Goal: Information Seeking & Learning: Check status

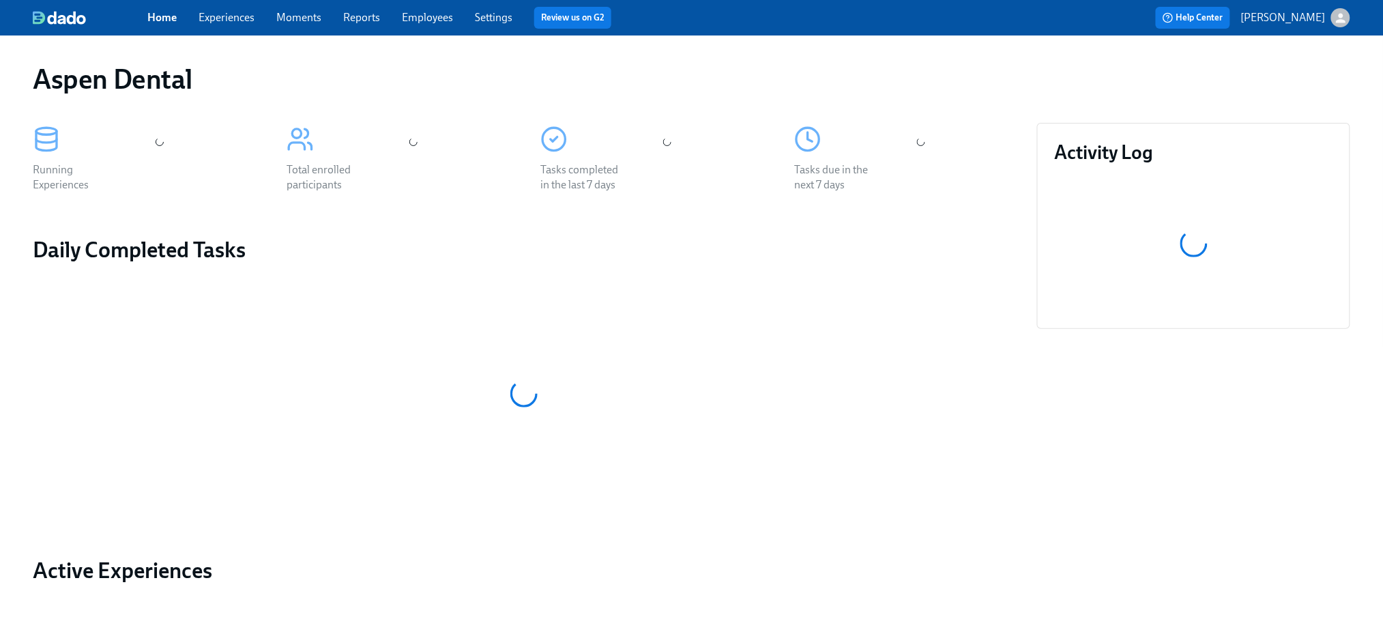
click at [225, 16] on link "Experiences" at bounding box center [227, 17] width 56 height 13
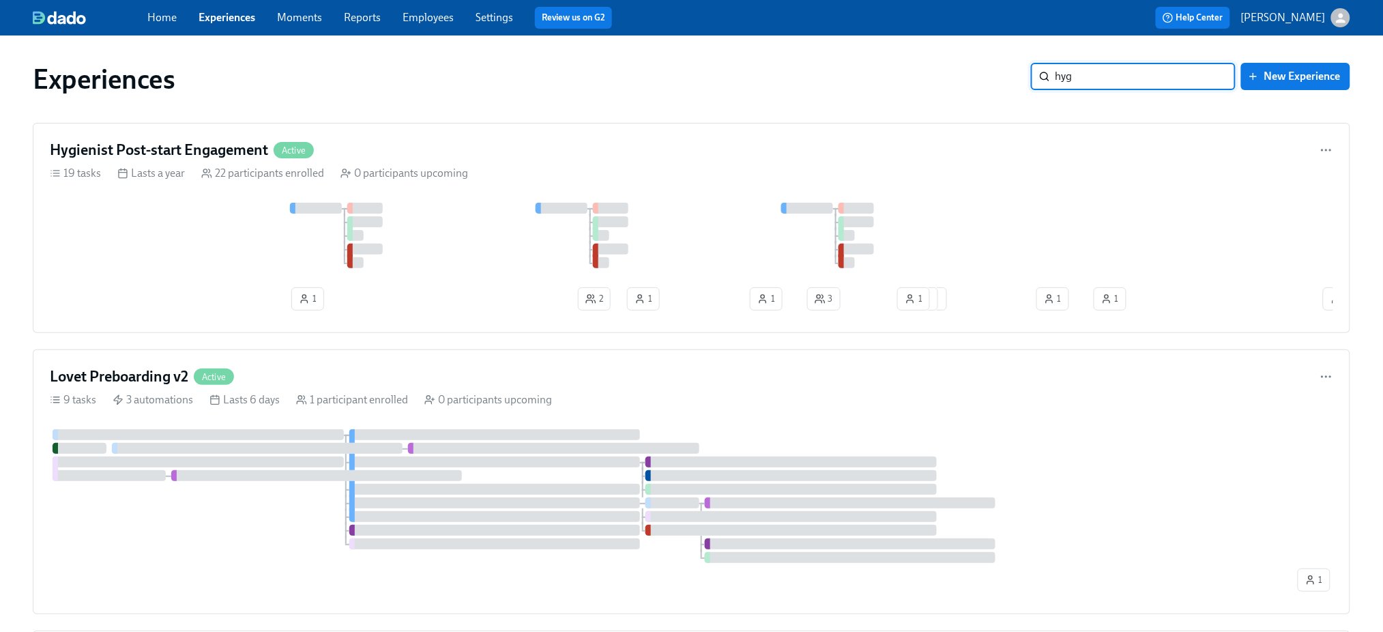
type input "hygi"
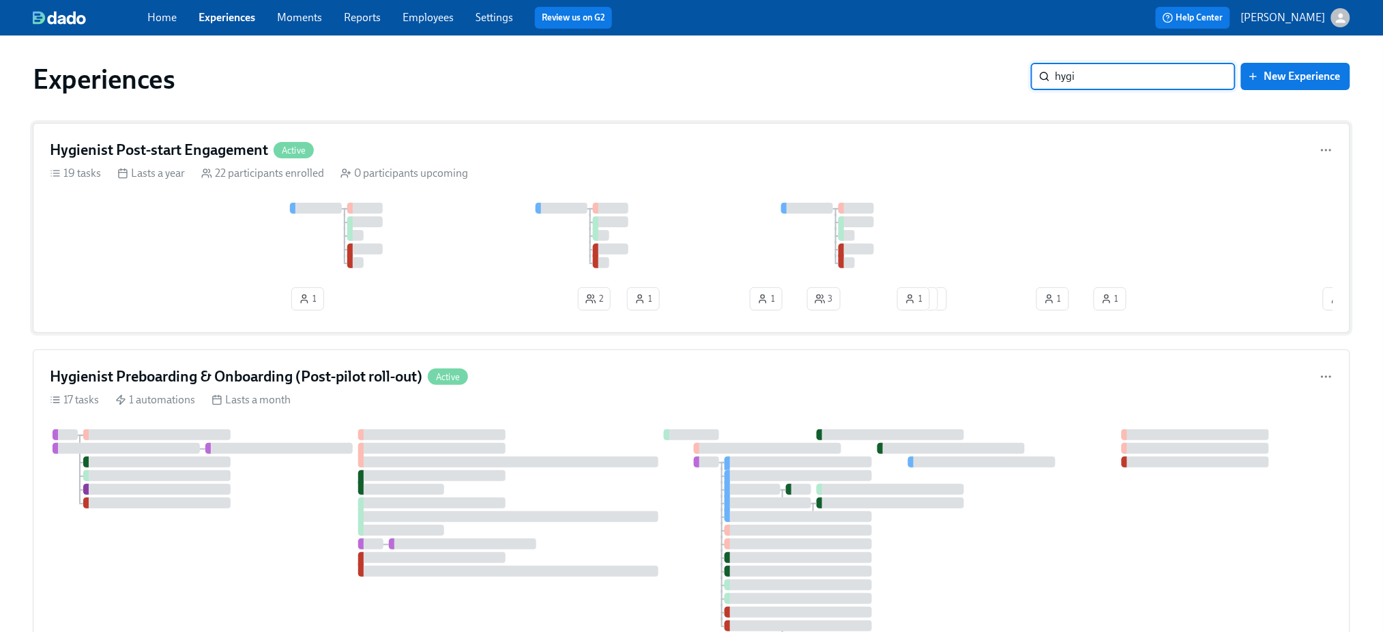
scroll to position [183, 0]
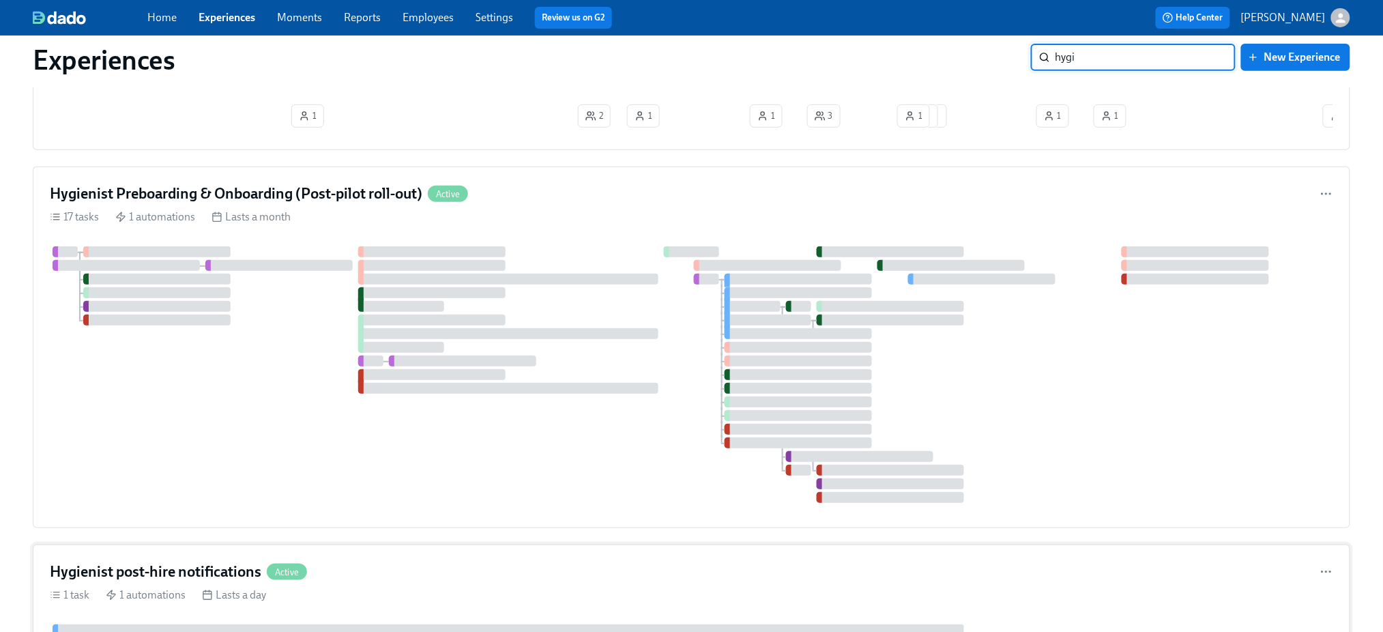
click at [143, 562] on h4 "Hygienist post-hire notifications" at bounding box center [156, 572] width 212 height 20
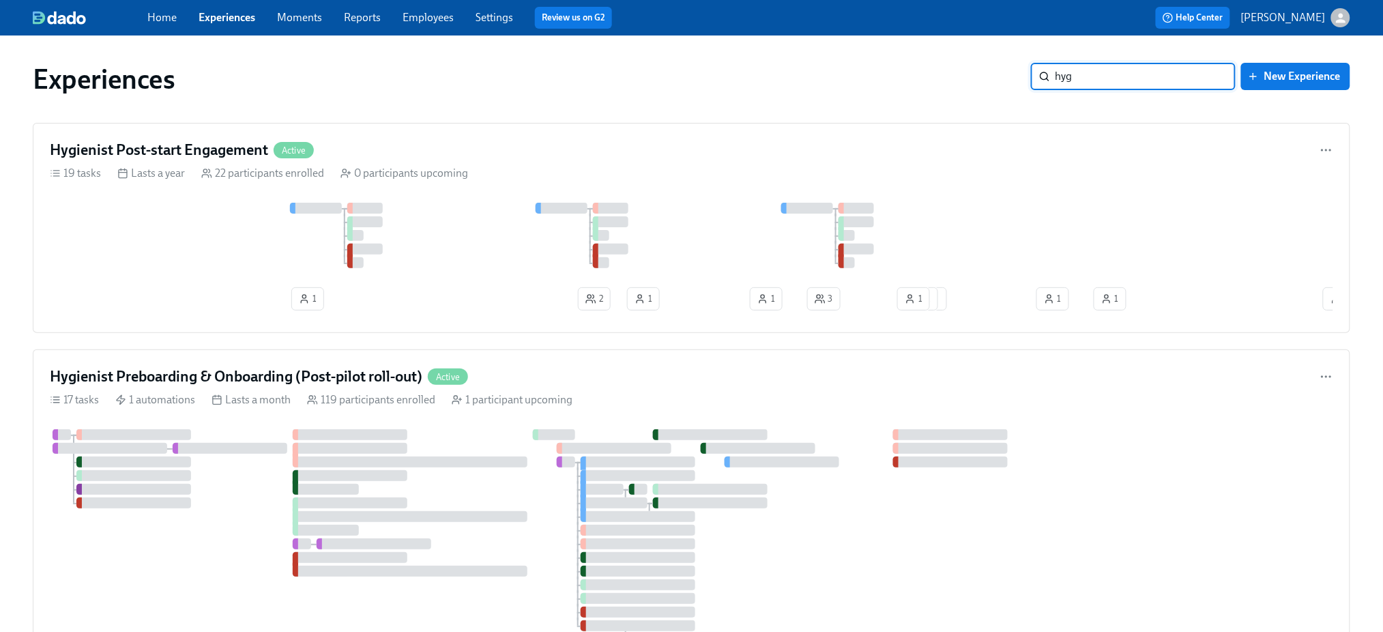
type input "hyg"
click at [160, 16] on link "Home" at bounding box center [161, 17] width 29 height 13
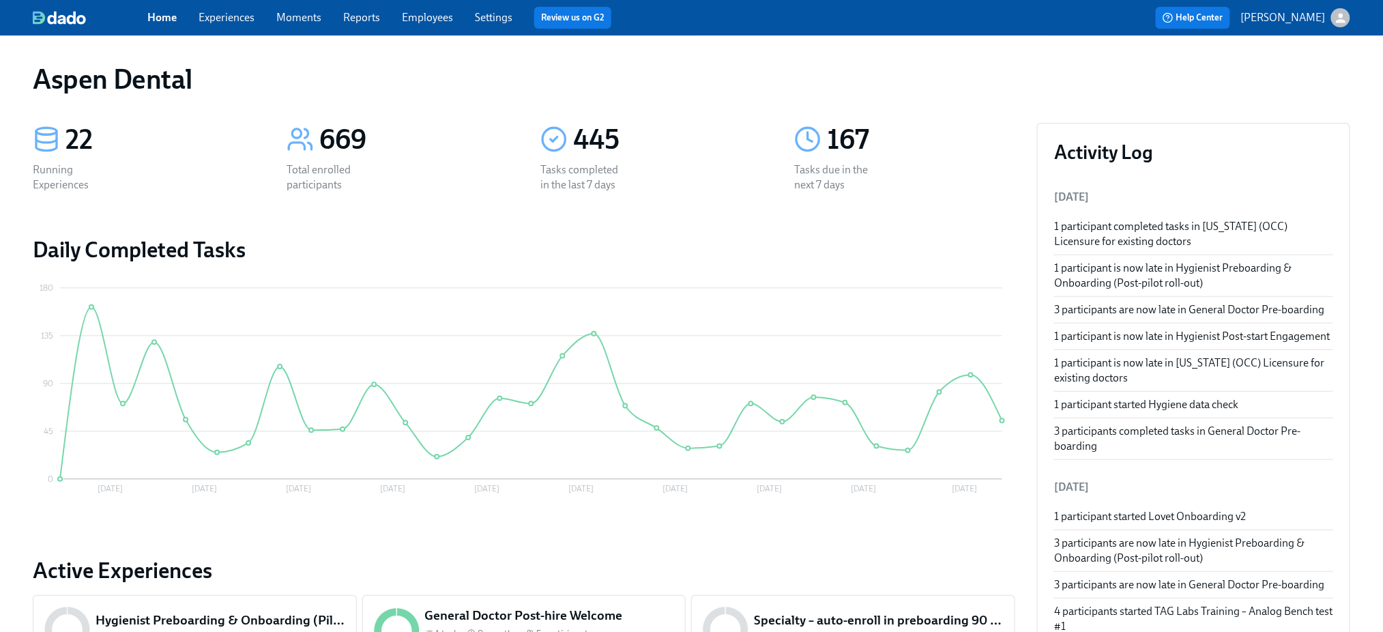
click at [361, 18] on link "Reports" at bounding box center [361, 17] width 37 height 13
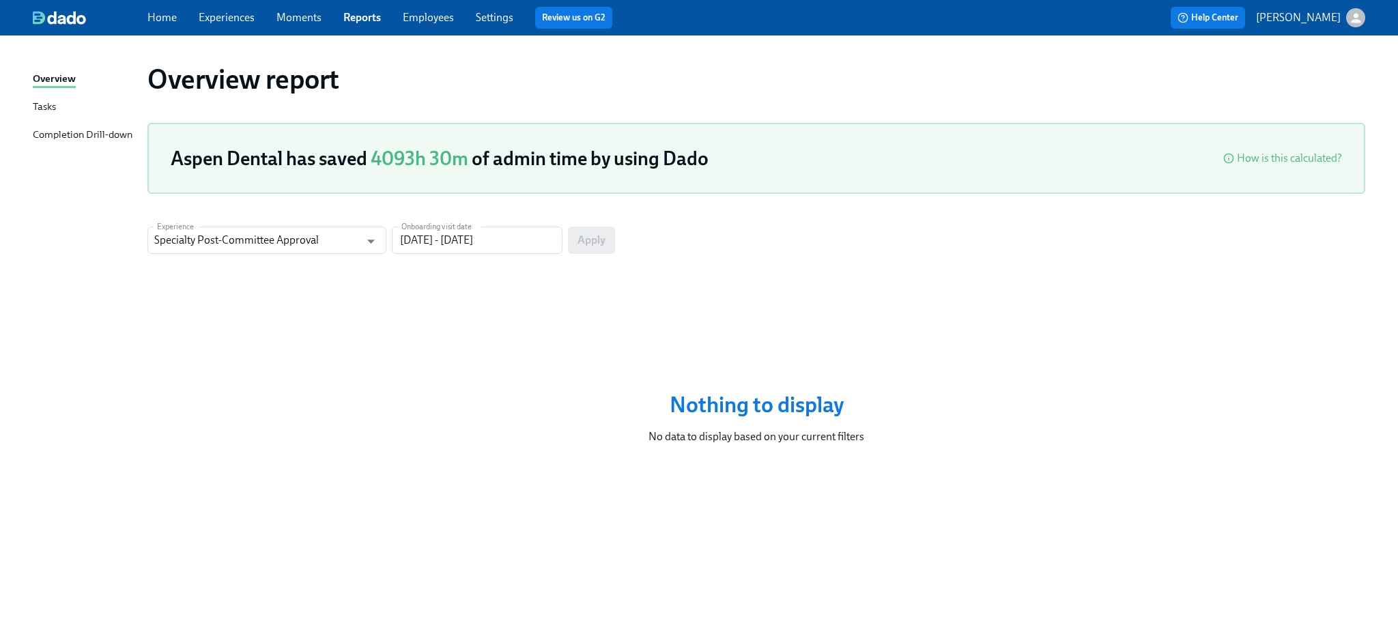
click at [56, 130] on div "Completion Drill-down" at bounding box center [83, 135] width 100 height 17
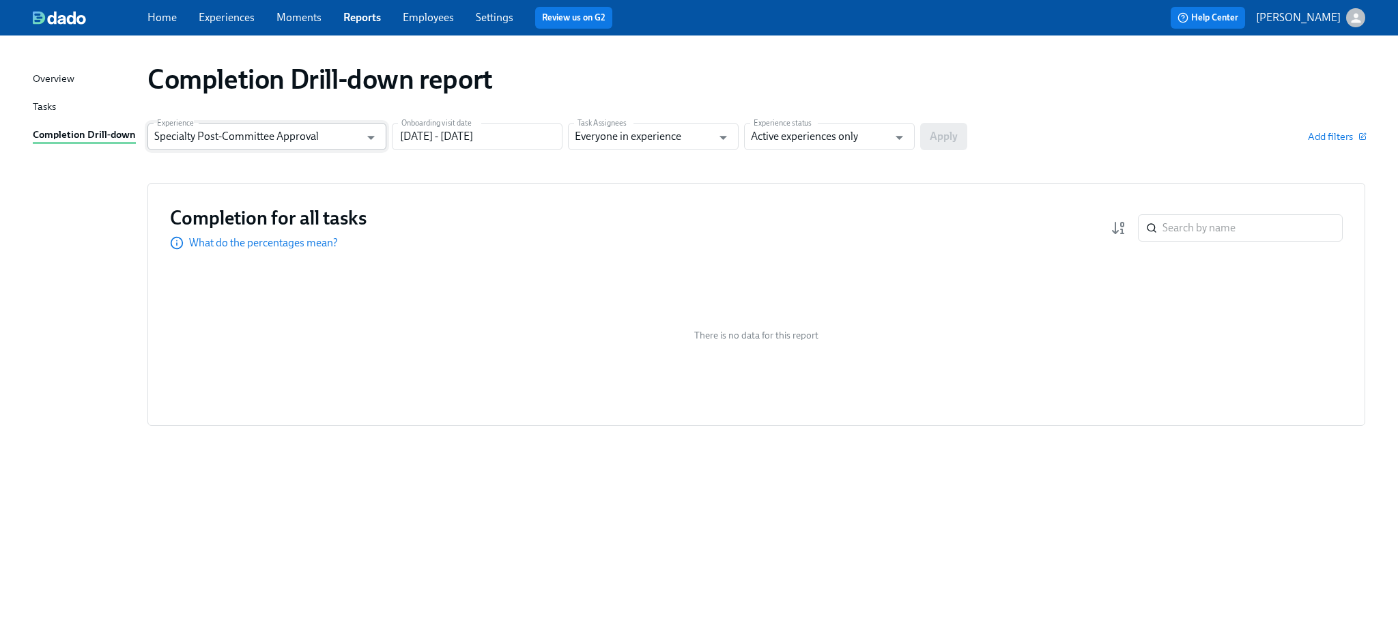
click at [318, 132] on input "Specialty Post-Committee Approval" at bounding box center [256, 136] width 205 height 27
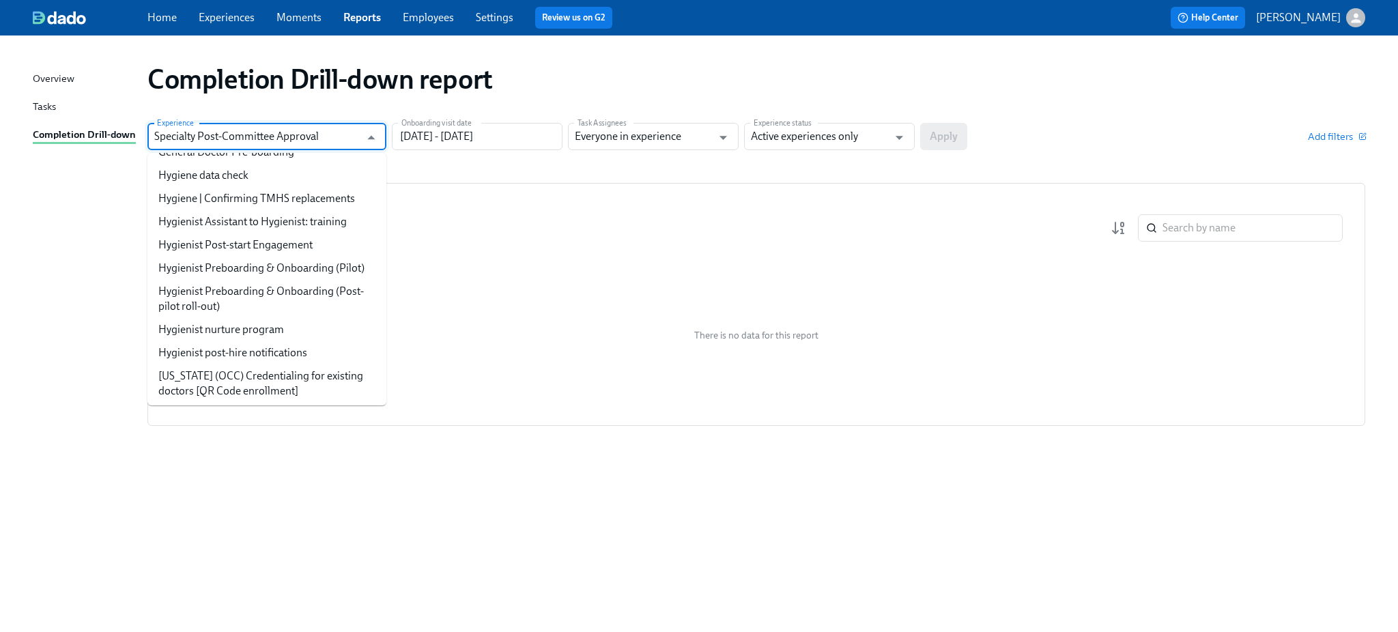
scroll to position [75, 0]
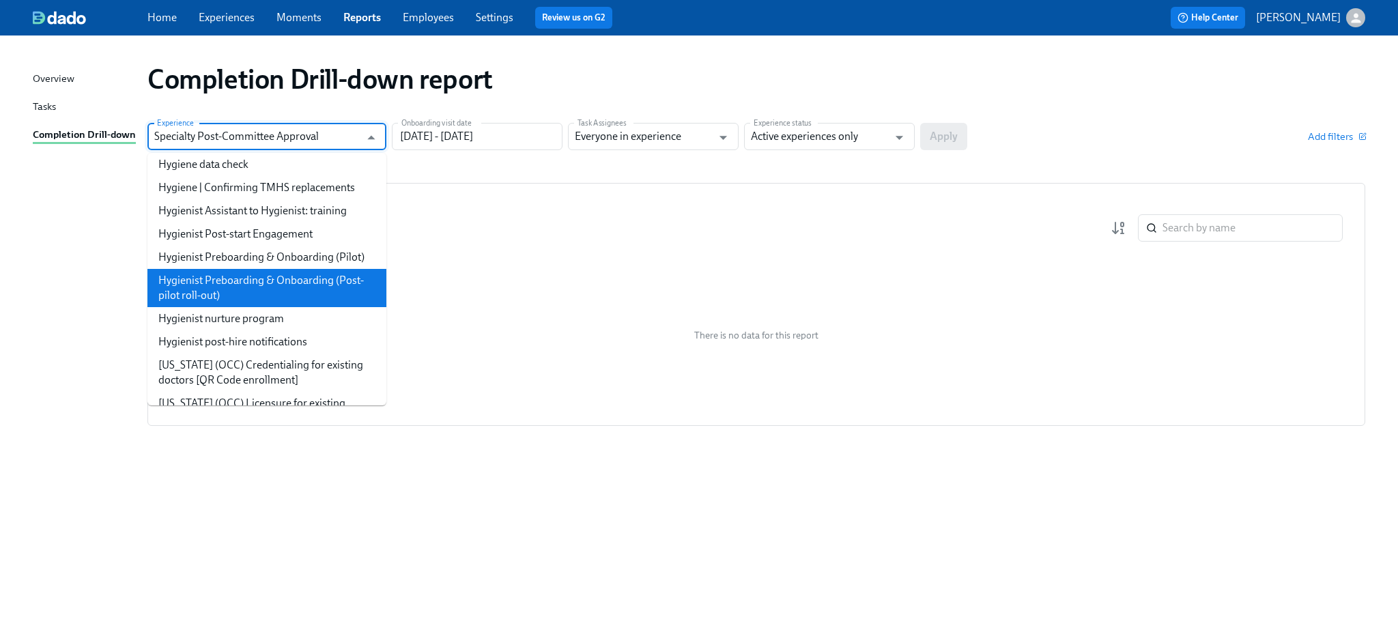
click at [286, 298] on li "Hygienist Preboarding & Onboarding (Post-pilot roll-out)" at bounding box center [266, 288] width 239 height 38
type input "Hygienist Preboarding & Onboarding (Post-pilot roll-out)"
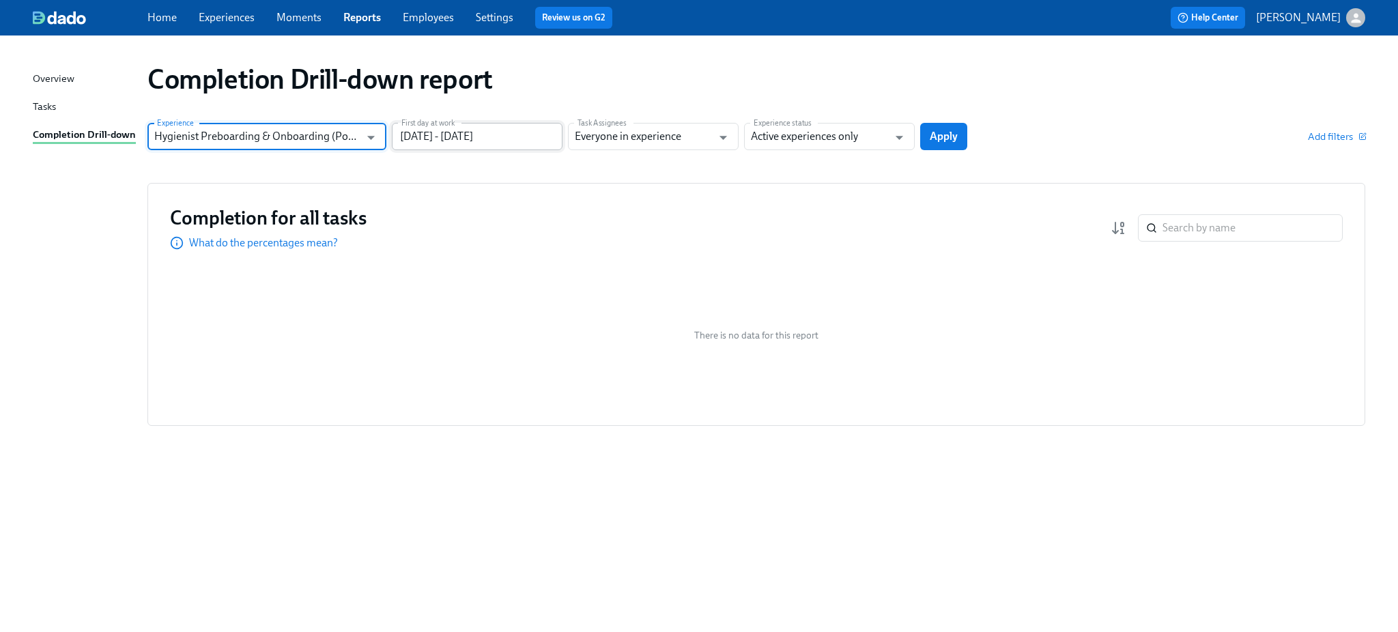
click at [485, 136] on input "07/13/2025 - 10/11/2025" at bounding box center [477, 136] width 171 height 27
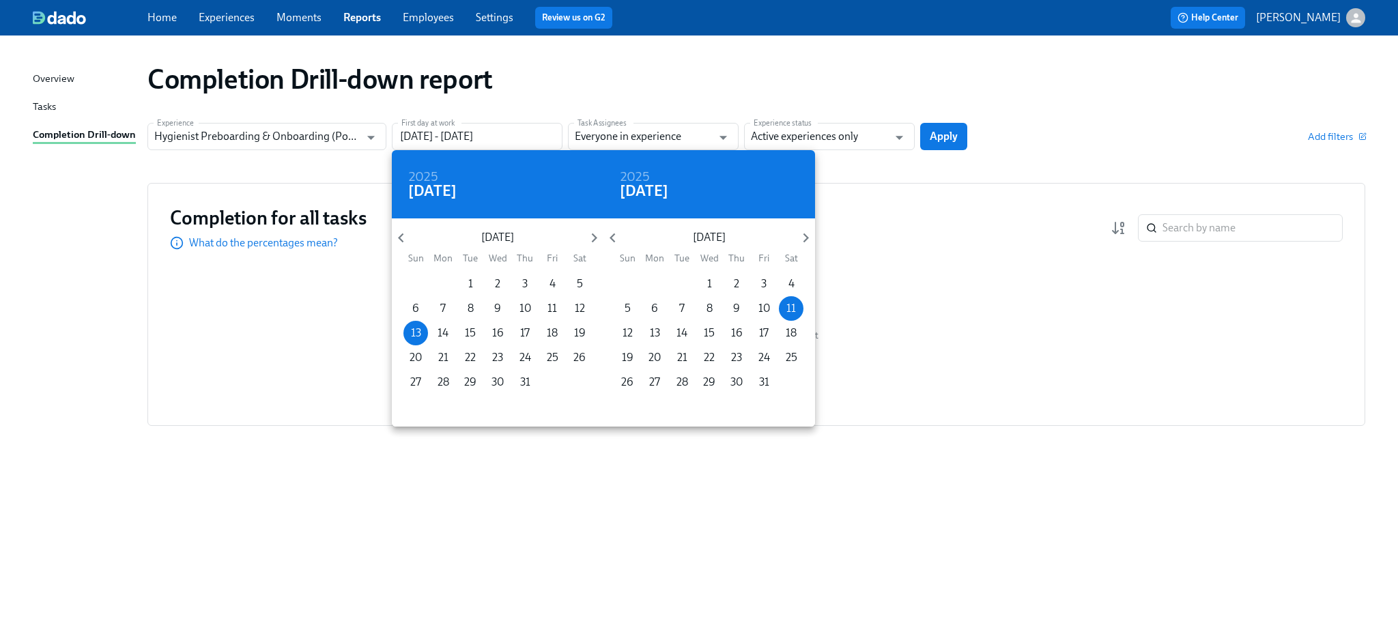
click at [476, 121] on div at bounding box center [699, 316] width 1398 height 632
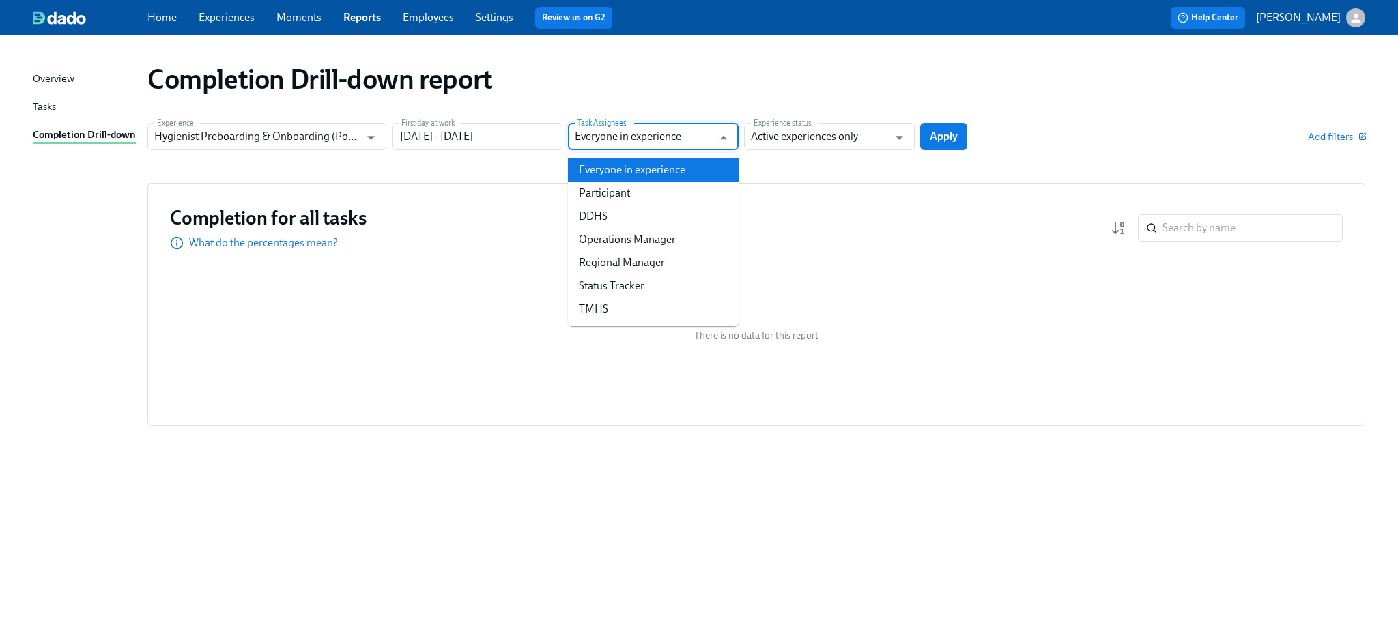
click at [658, 143] on input "Everyone in experience" at bounding box center [643, 136] width 137 height 27
click at [639, 87] on div "Completion Drill-down report" at bounding box center [755, 79] width 1217 height 33
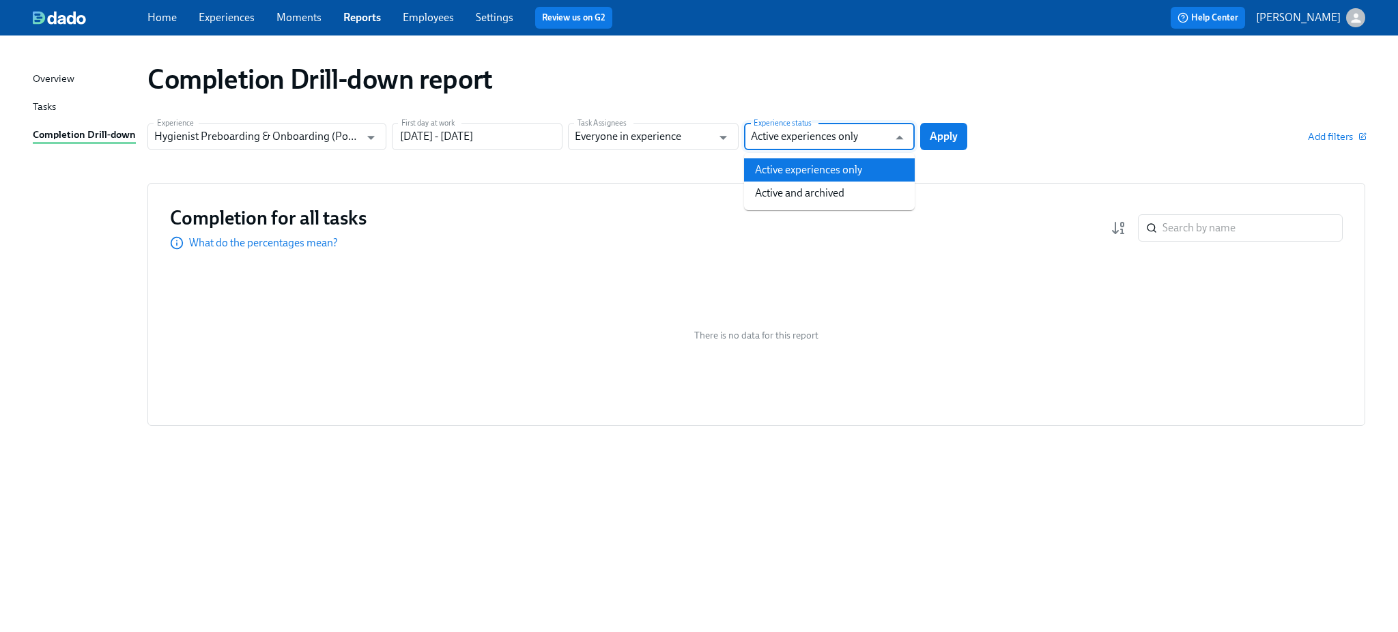
click at [839, 136] on input "Active experiences only" at bounding box center [819, 136] width 137 height 27
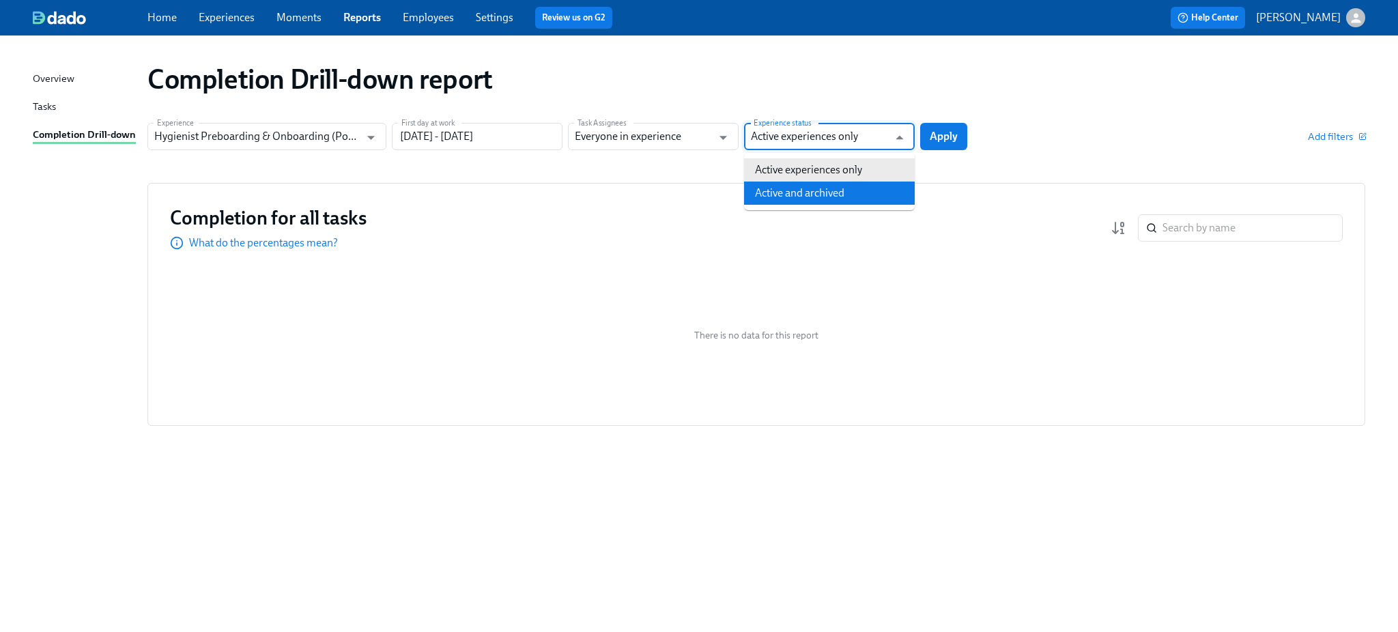
click at [831, 197] on li "Active and archived" at bounding box center [829, 193] width 171 height 23
type input "Active and archived"
click at [474, 132] on input "07/13/2025 - 10/11/2025" at bounding box center [477, 136] width 171 height 27
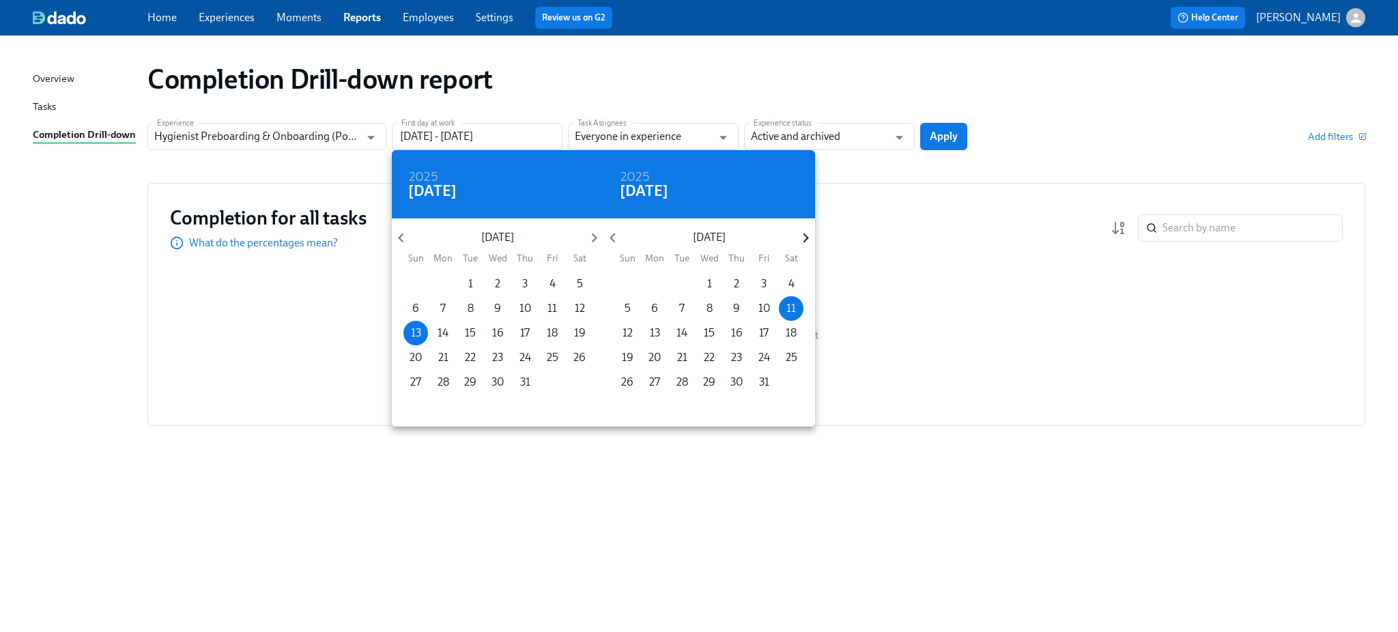
click at [809, 233] on icon "button" at bounding box center [805, 238] width 18 height 18
click at [624, 403] on p "30" at bounding box center [627, 406] width 12 height 15
type input "07/13/2025 - 11/30/2025"
click at [957, 163] on div at bounding box center [699, 316] width 1398 height 632
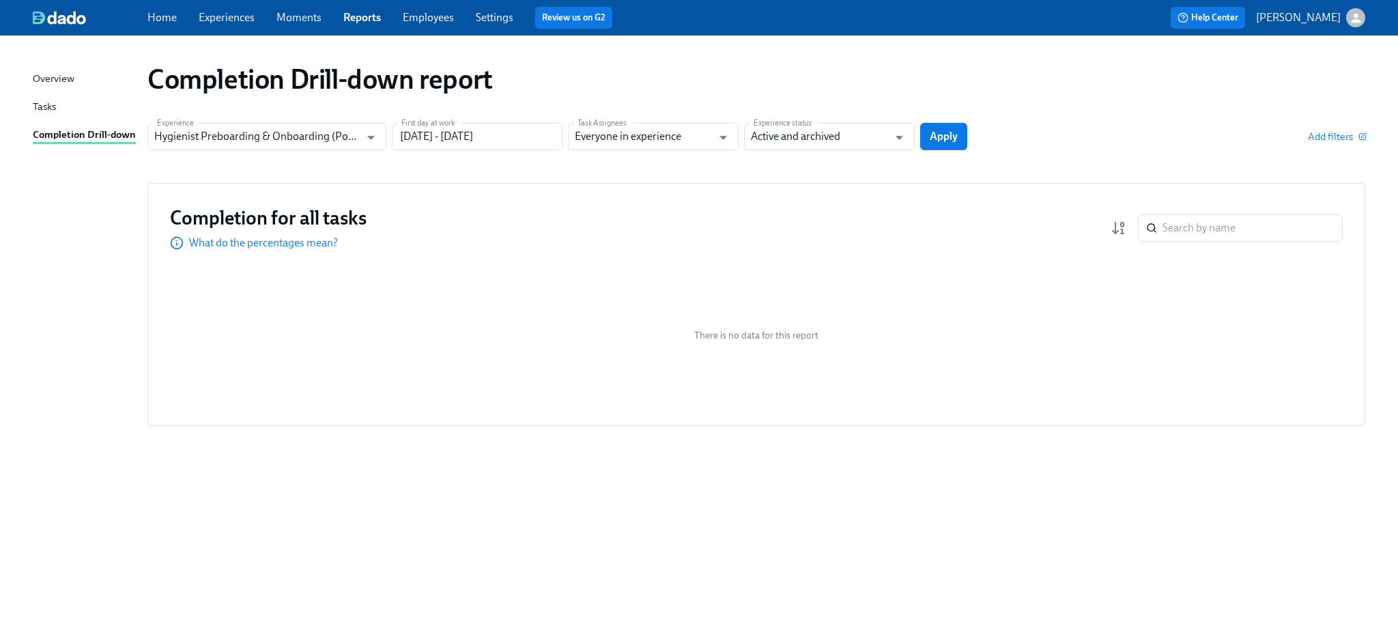
click at [944, 136] on span "Apply" at bounding box center [943, 137] width 28 height 14
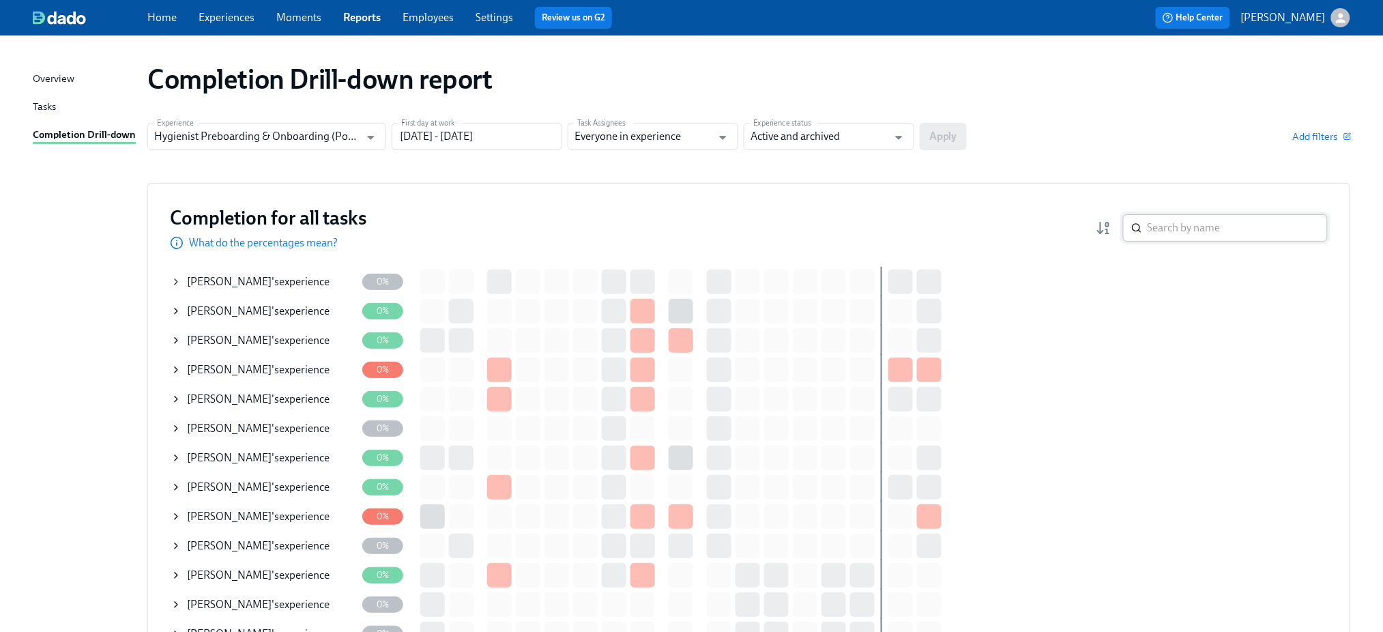
click at [1190, 232] on input "search" at bounding box center [1238, 227] width 180 height 27
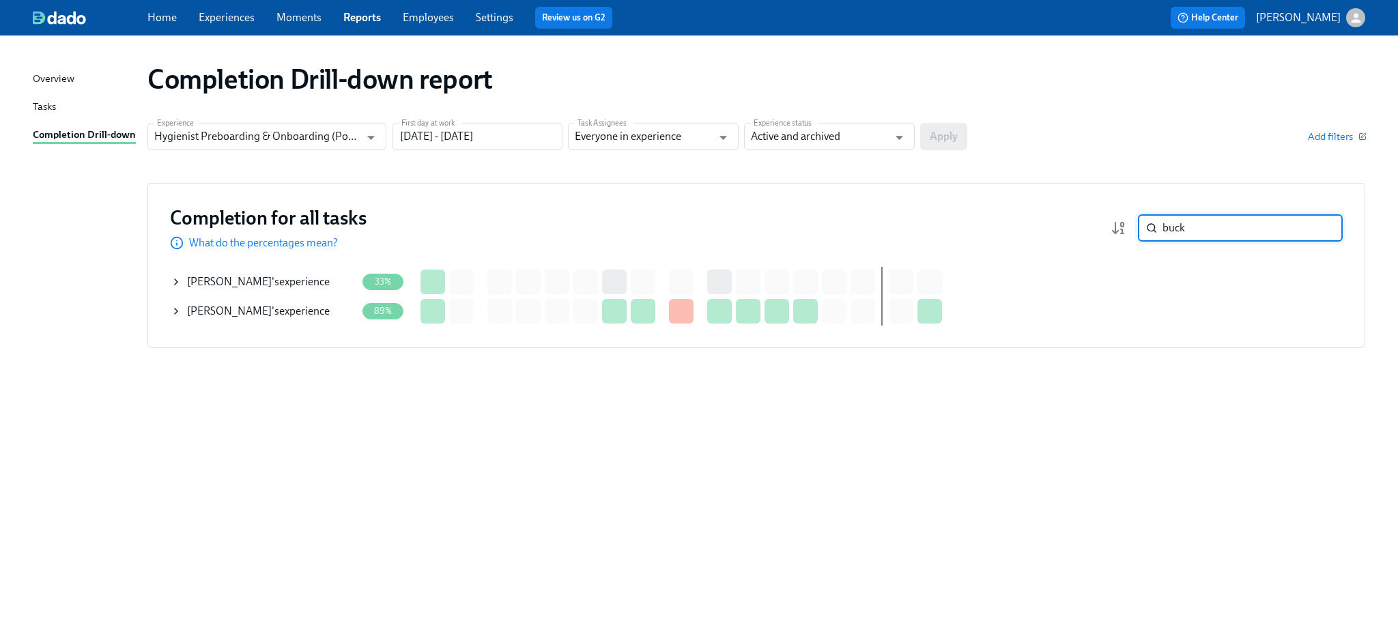
type input "buck"
click at [173, 280] on icon at bounding box center [176, 281] width 11 height 11
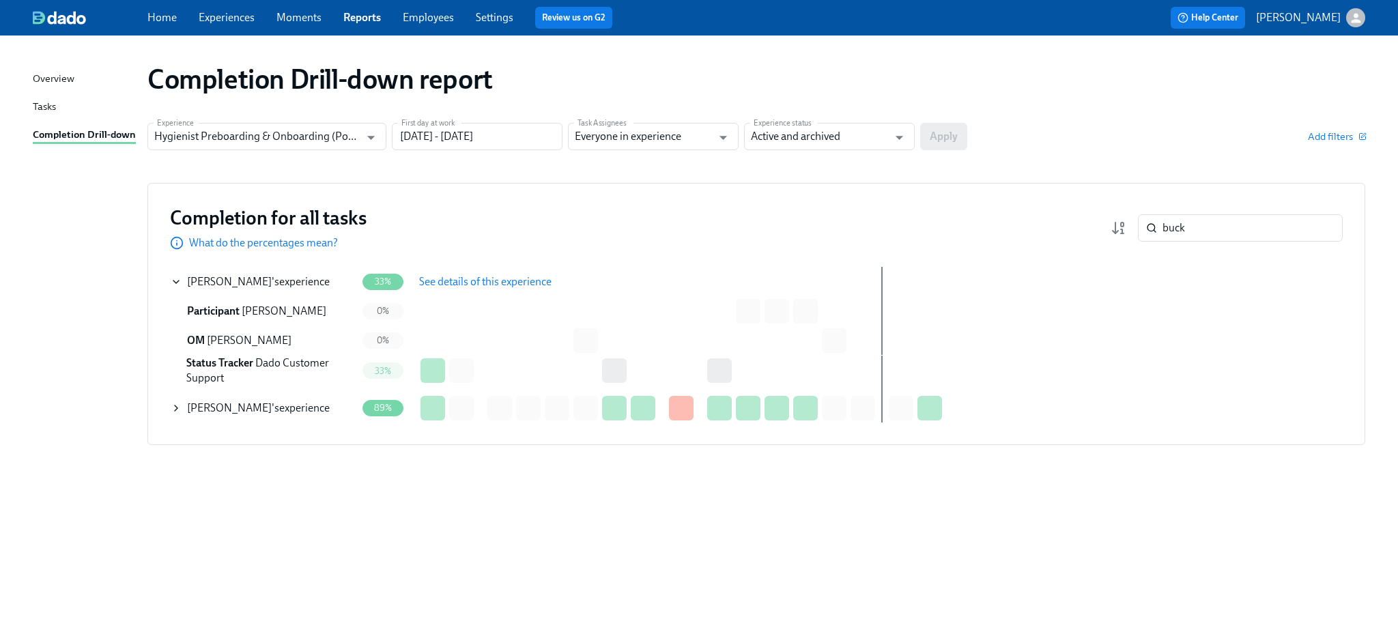
click at [454, 280] on span "See details of this experience" at bounding box center [485, 282] width 132 height 14
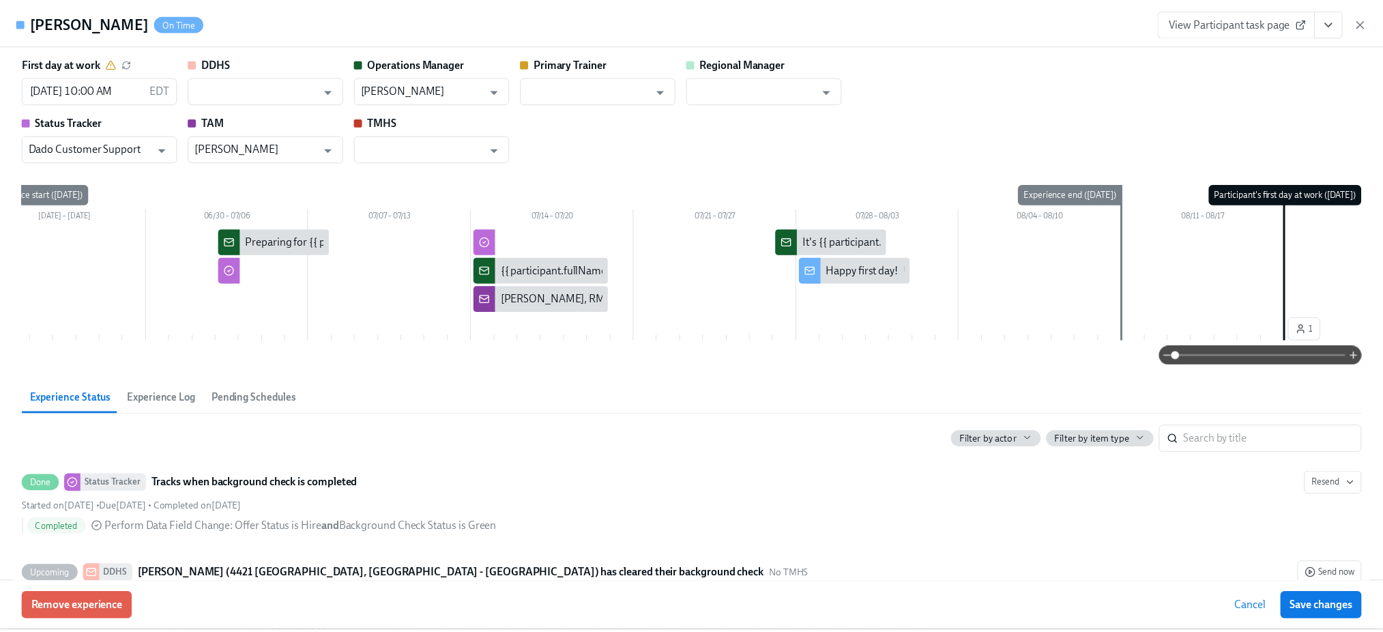
scroll to position [546, 0]
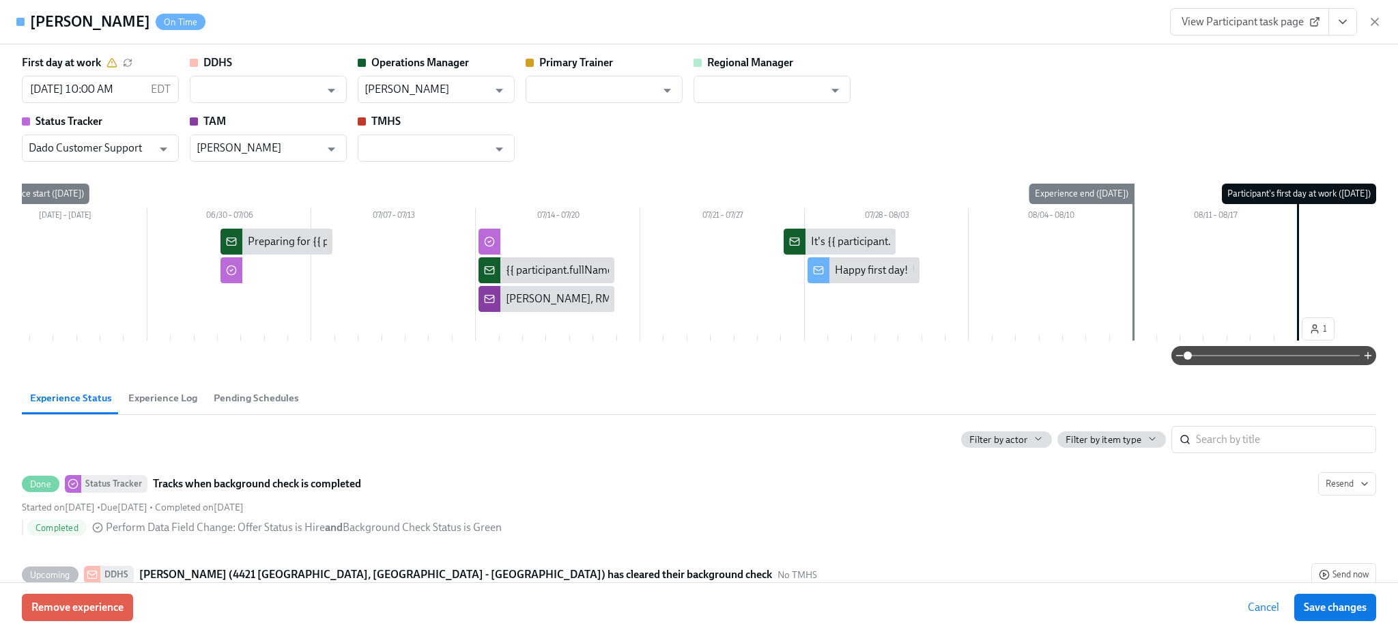
click at [1208, 28] on span "View Participant task page" at bounding box center [1249, 22] width 136 height 14
click at [1339, 21] on icon "View task page" at bounding box center [1342, 22] width 14 height 14
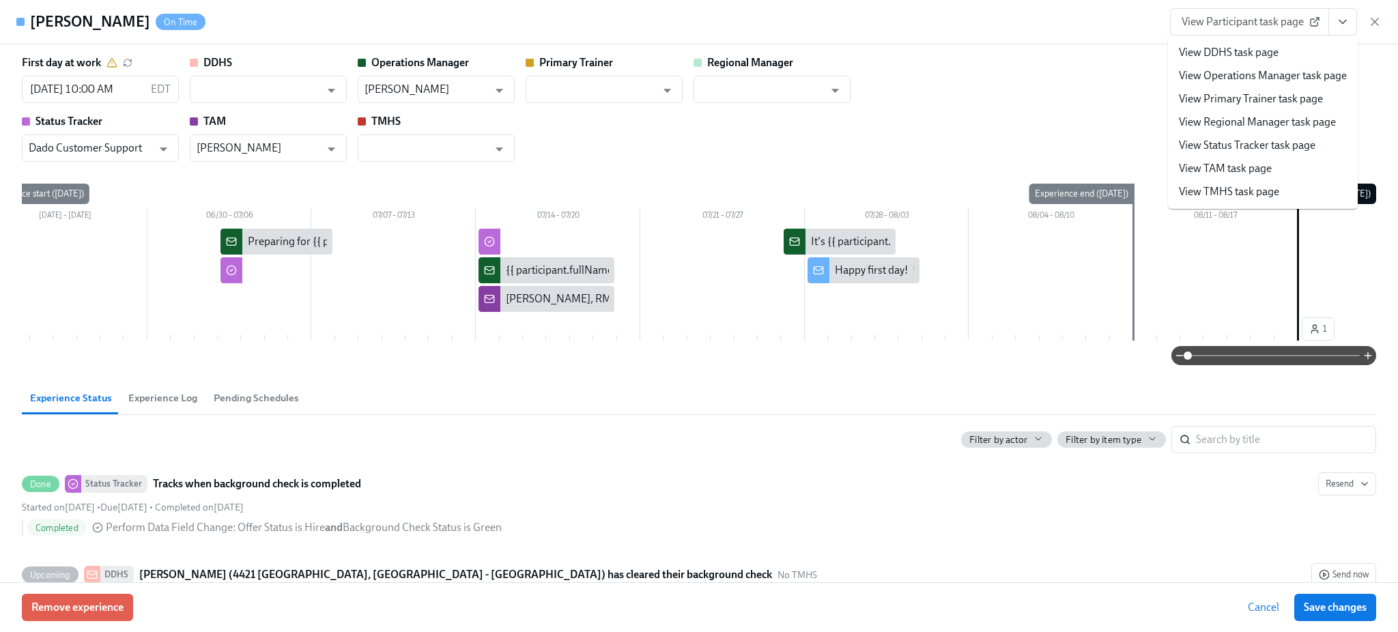
click at [942, 83] on div "First day at work 08/18/2025 10:00 AM EDT ​ DDHS ​ Operations Manager Timothy P…" at bounding box center [699, 108] width 1354 height 106
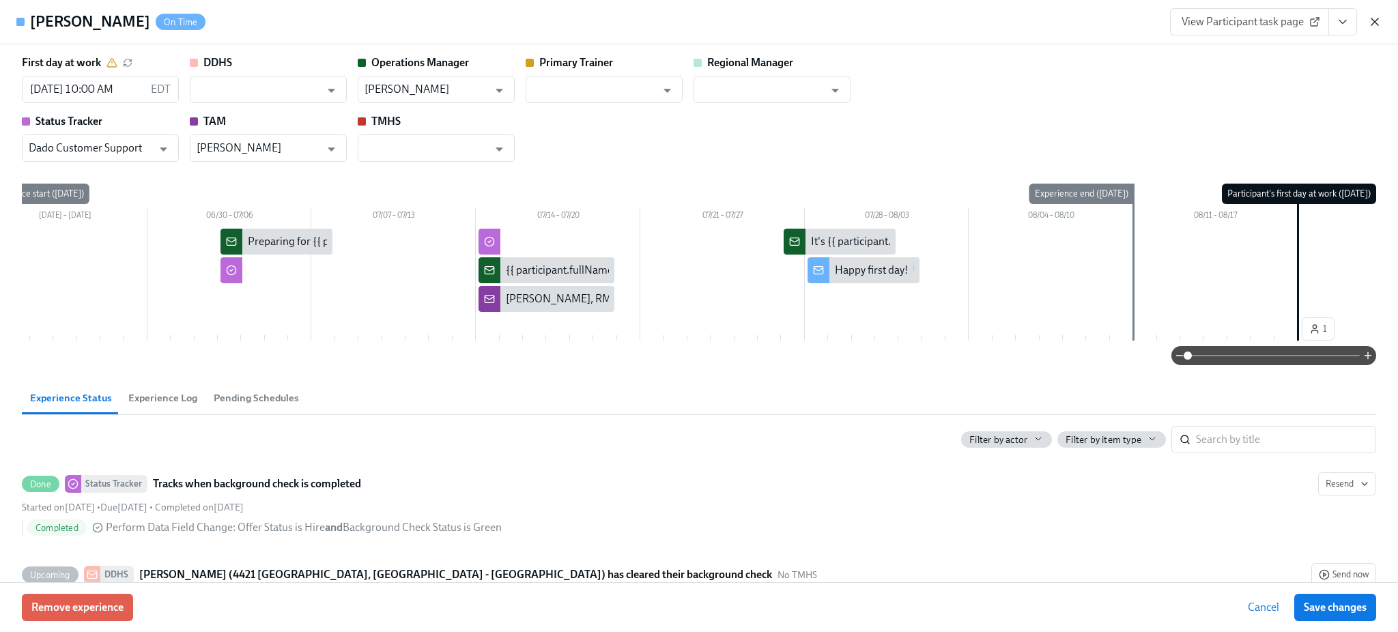
click at [1373, 16] on icon "button" at bounding box center [1375, 22] width 14 height 14
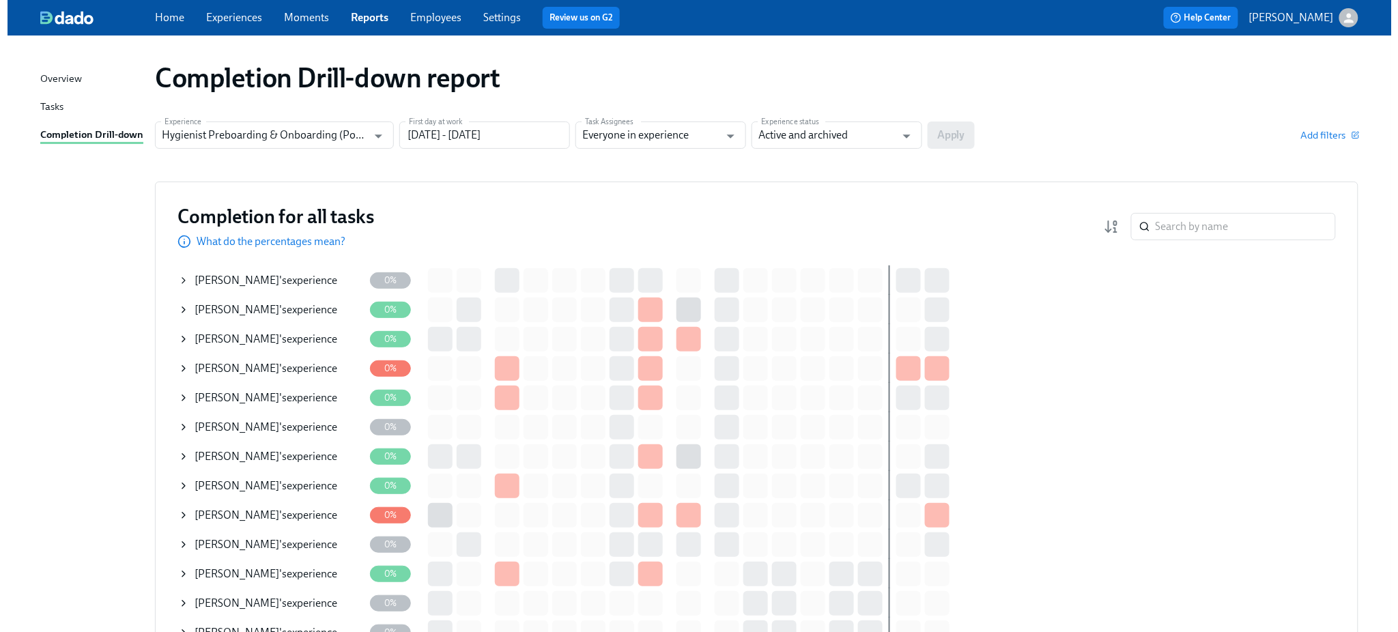
scroll to position [0, 0]
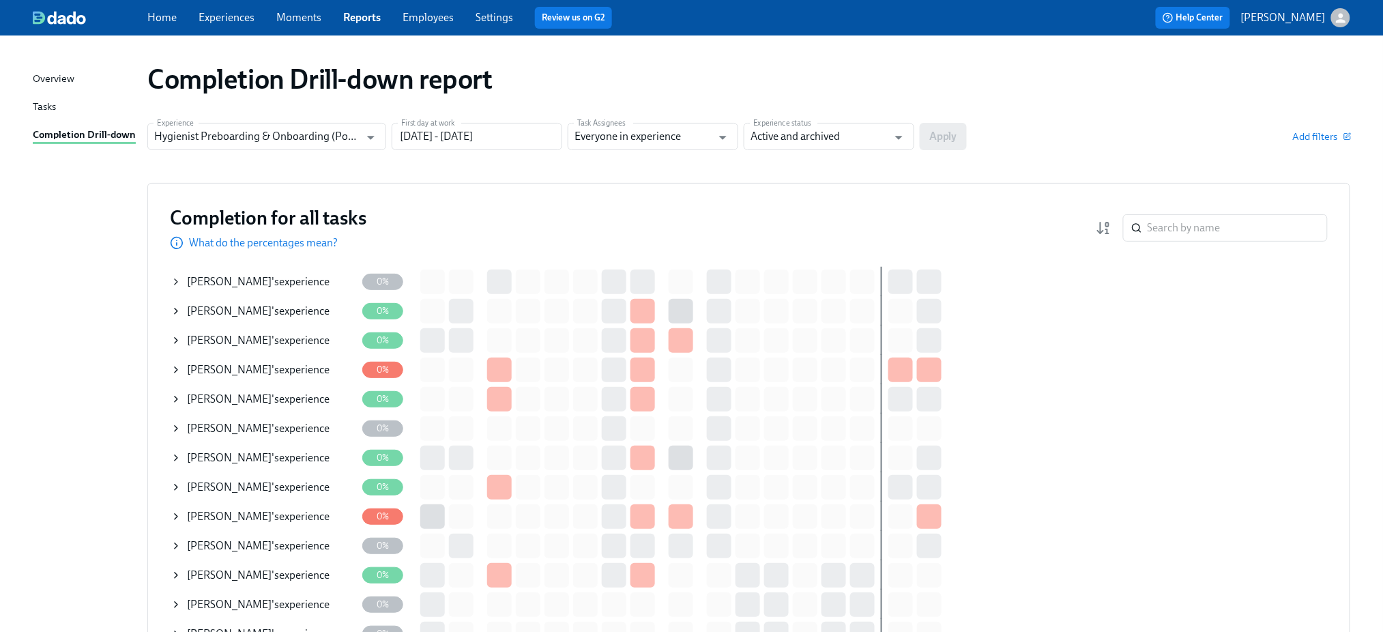
drag, startPoint x: 1241, startPoint y: 249, endPoint x: 1235, endPoint y: 243, distance: 8.7
click at [1241, 249] on div "Completion for all tasks What do the percentages mean? ​" at bounding box center [749, 227] width 1158 height 45
drag, startPoint x: 1221, startPoint y: 227, endPoint x: 1228, endPoint y: 209, distance: 19.0
click at [1221, 227] on input "search" at bounding box center [1238, 227] width 180 height 27
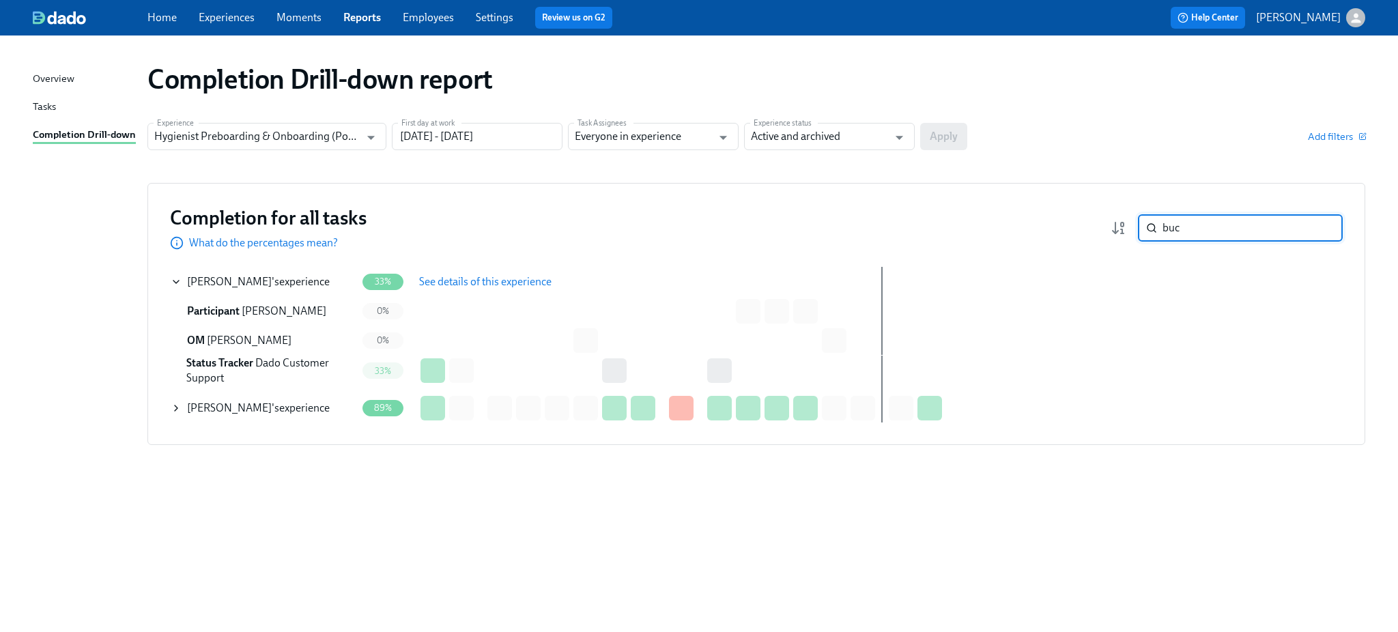
click at [227, 405] on span "Lindsay Buckley" at bounding box center [229, 407] width 85 height 13
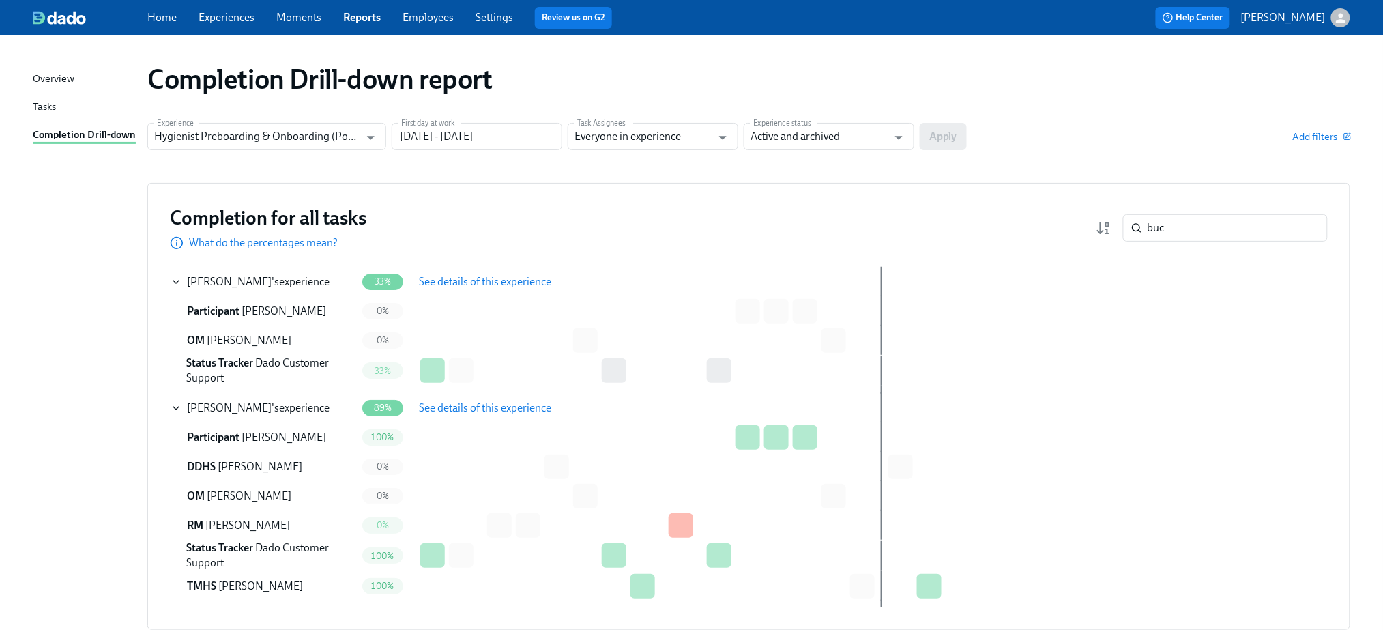
click at [457, 409] on span "See details of this experience" at bounding box center [485, 408] width 132 height 14
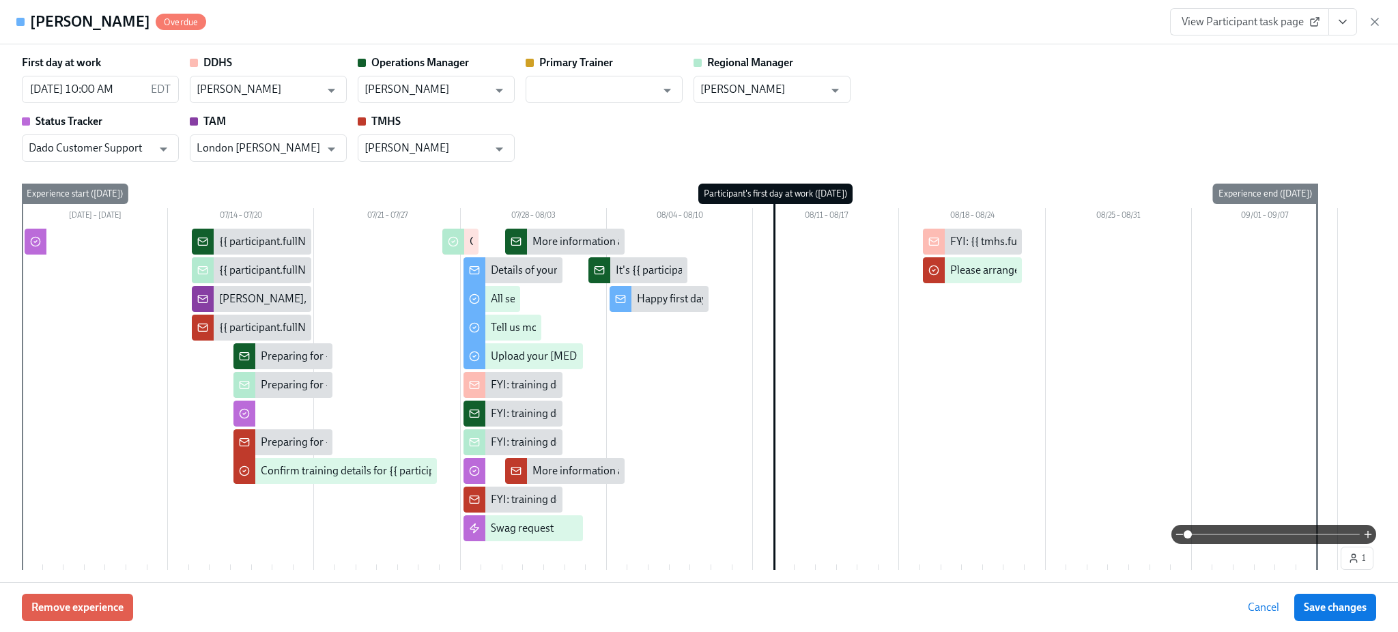
click at [1017, 132] on div "First day at work 08/12/2025 10:00 AM EDT ​ DDHS Aubree Bennett ​ Operations Ma…" at bounding box center [699, 108] width 1354 height 106
click at [1117, 76] on div "First day at work 08/12/2025 10:00 AM EDT ​ DDHS Aubree Bennett ​ Operations Ma…" at bounding box center [699, 108] width 1354 height 106
click at [1370, 26] on icon "button" at bounding box center [1375, 22] width 14 height 14
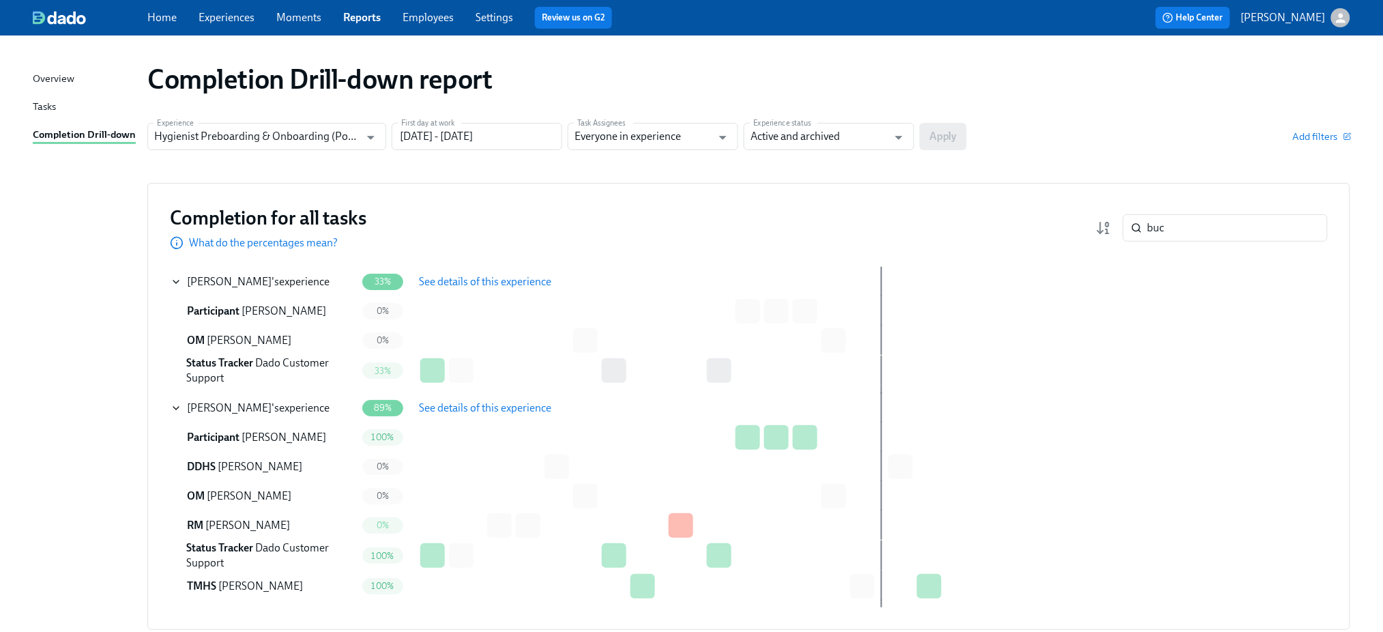
click at [1080, 84] on div "Completion Drill-down report" at bounding box center [748, 79] width 1203 height 33
click at [1155, 227] on input "buc" at bounding box center [1238, 227] width 180 height 27
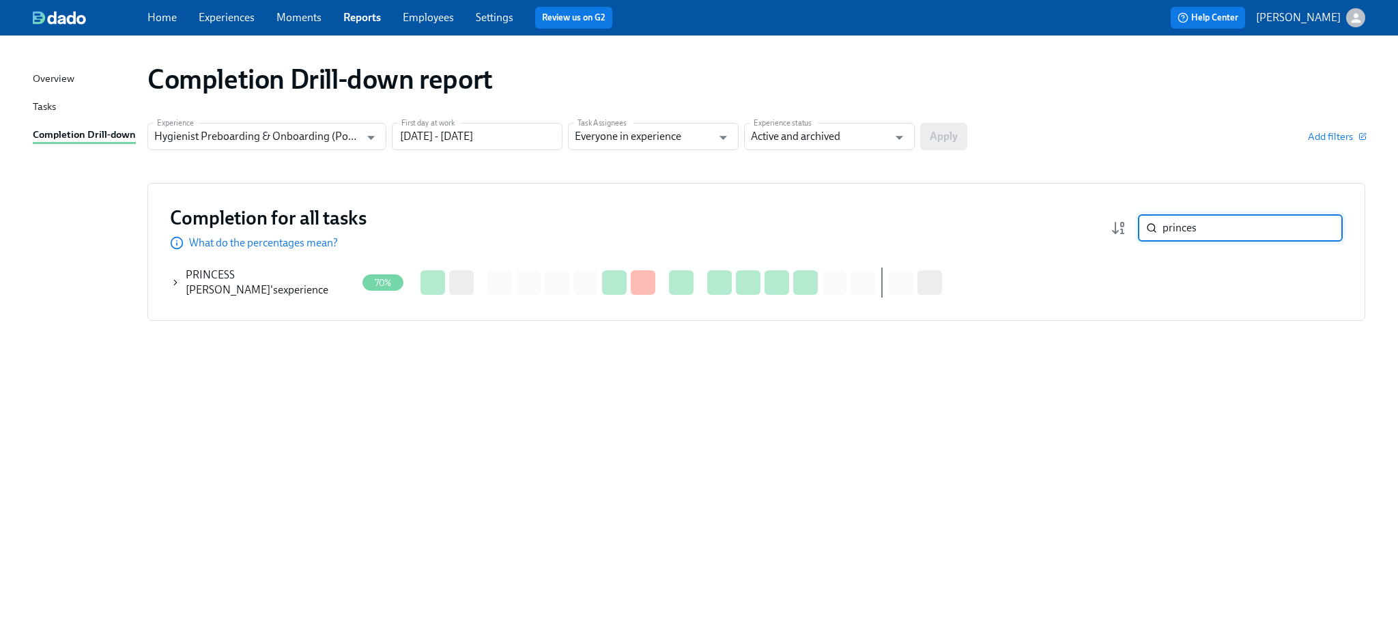
type input "princes"
click at [266, 278] on span "PRINCESS Abling" at bounding box center [228, 282] width 85 height 28
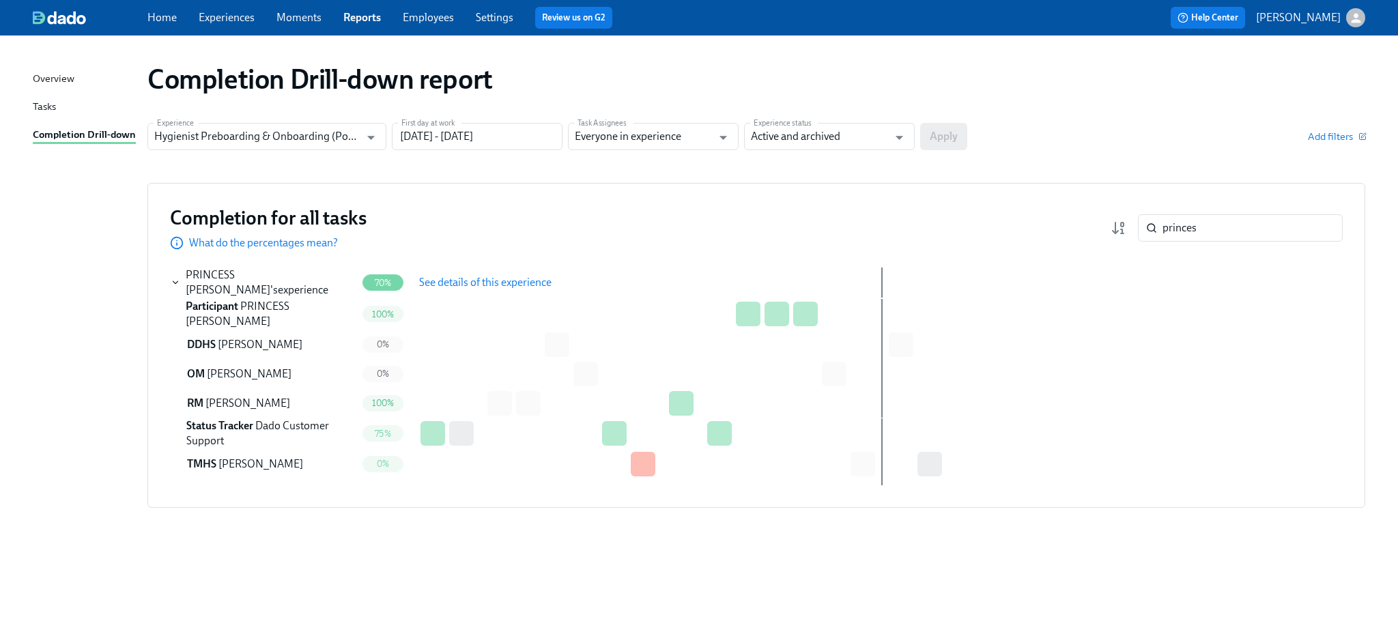
click at [477, 281] on span "See details of this experience" at bounding box center [485, 283] width 132 height 14
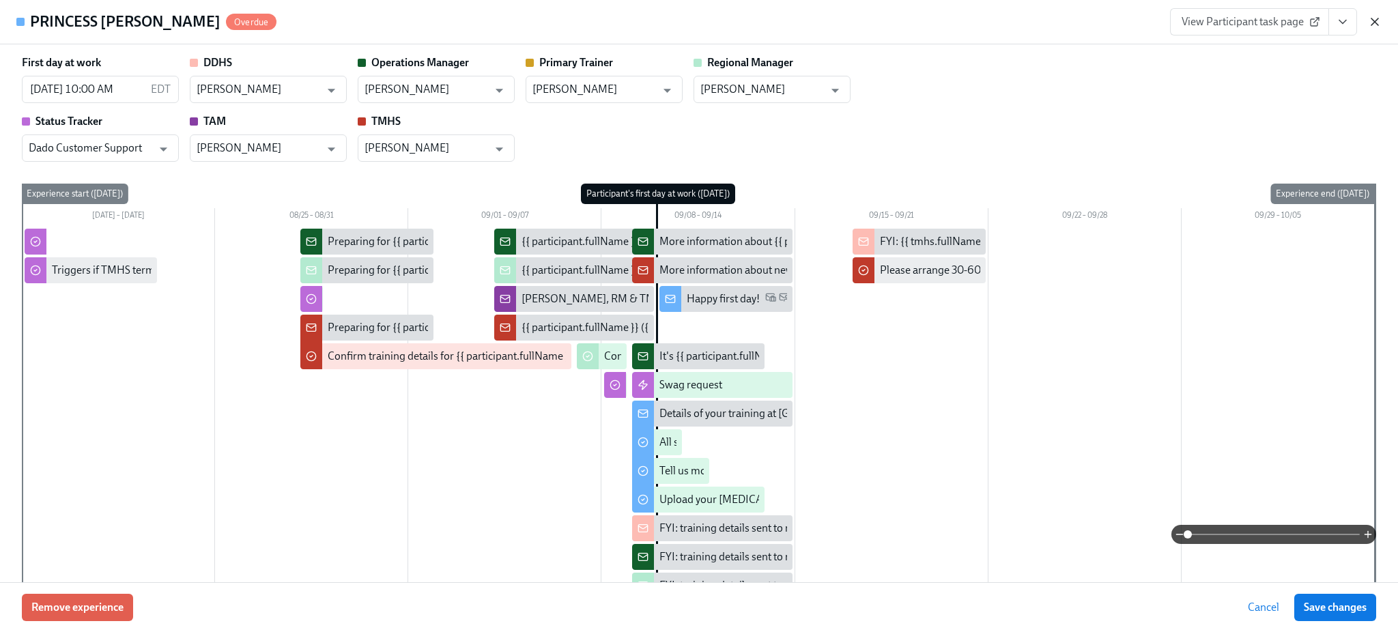
click at [1374, 17] on icon "button" at bounding box center [1375, 22] width 14 height 14
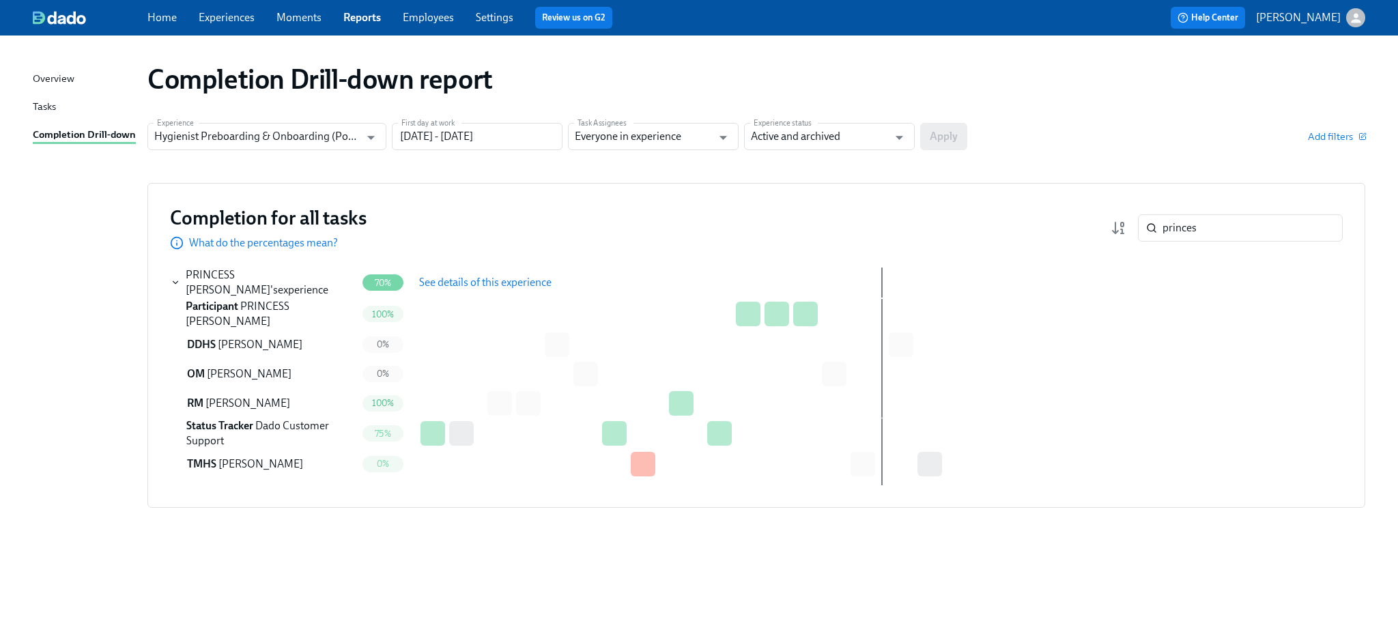
click at [215, 12] on link "Experiences" at bounding box center [227, 17] width 56 height 13
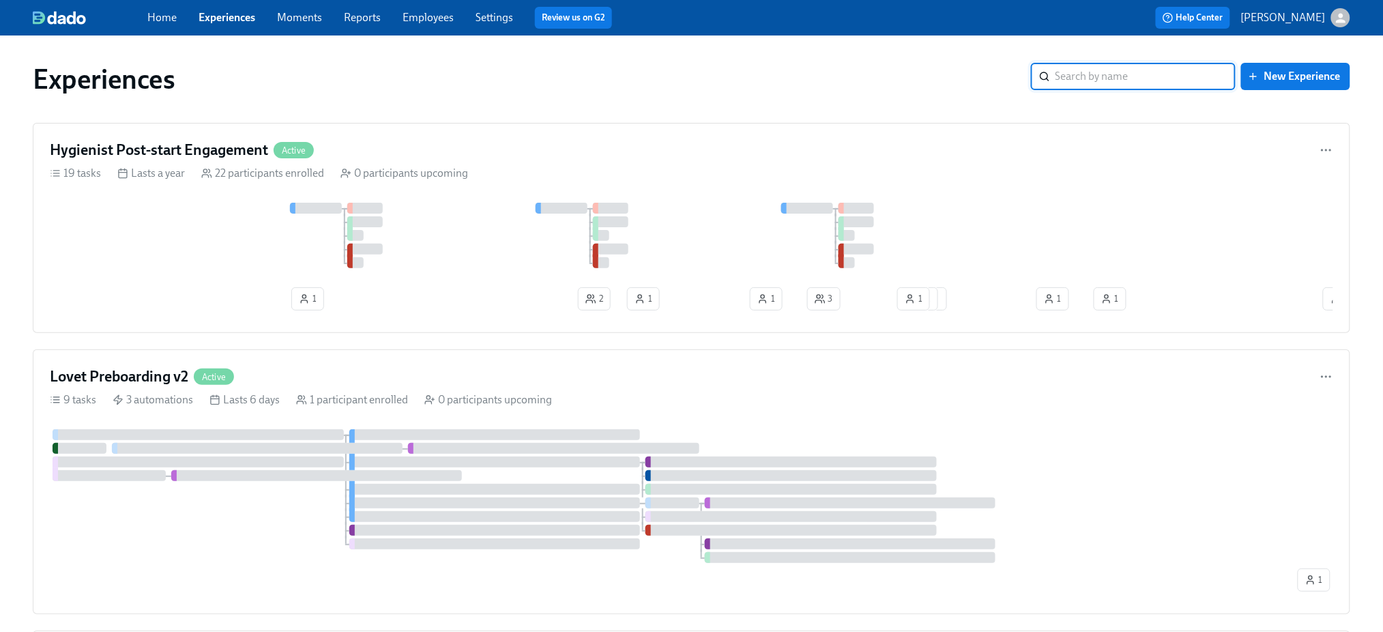
click at [1071, 68] on input "search" at bounding box center [1146, 76] width 180 height 27
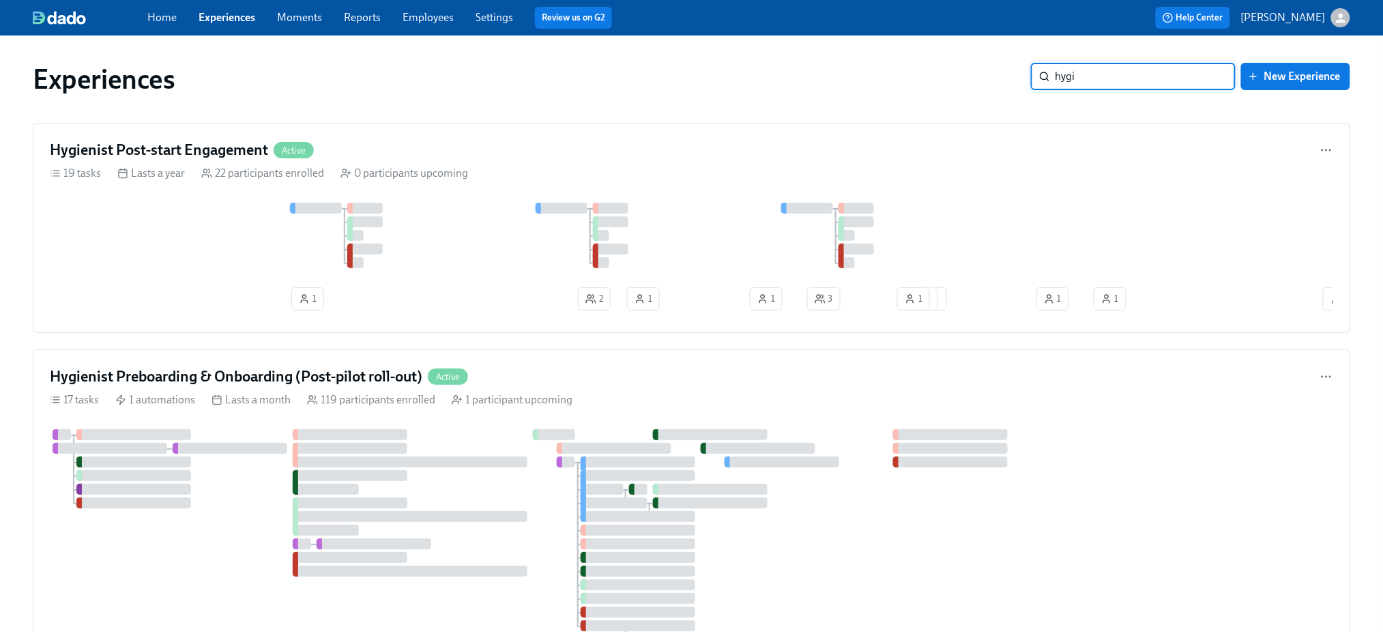
type input "hygi"
click at [562, 58] on div "Experiences hygi ​ New Experience" at bounding box center [692, 79] width 1340 height 55
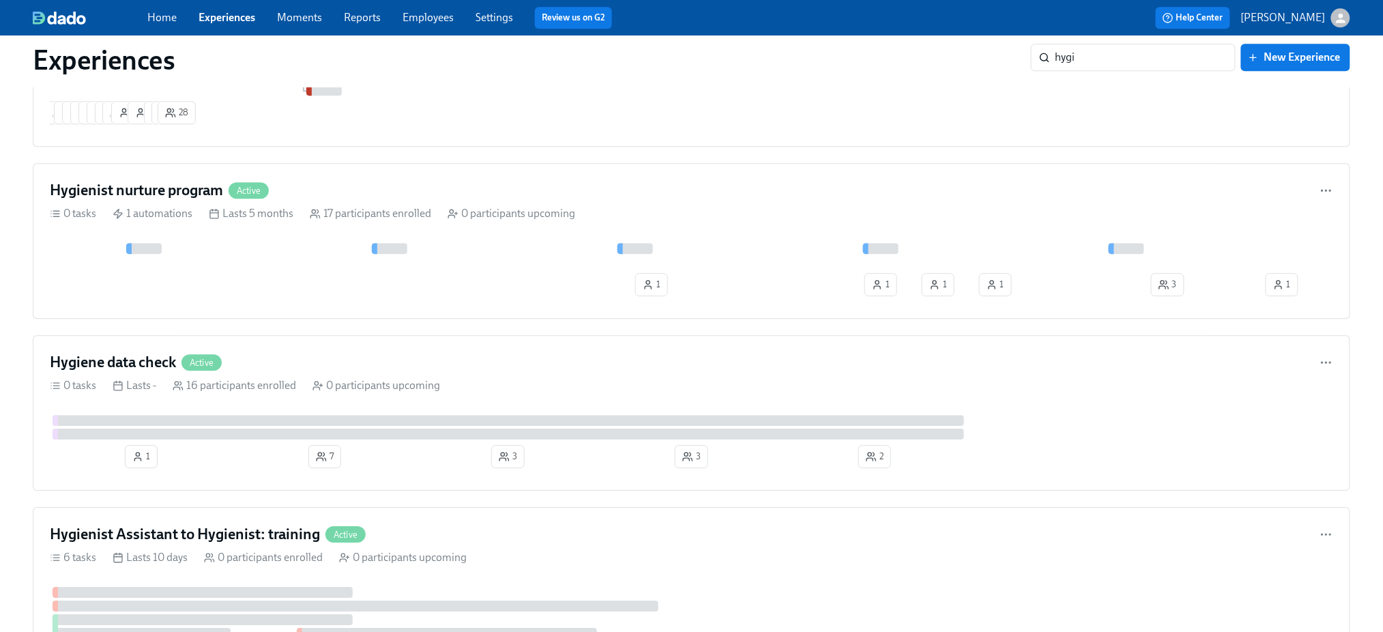
scroll to position [1273, 0]
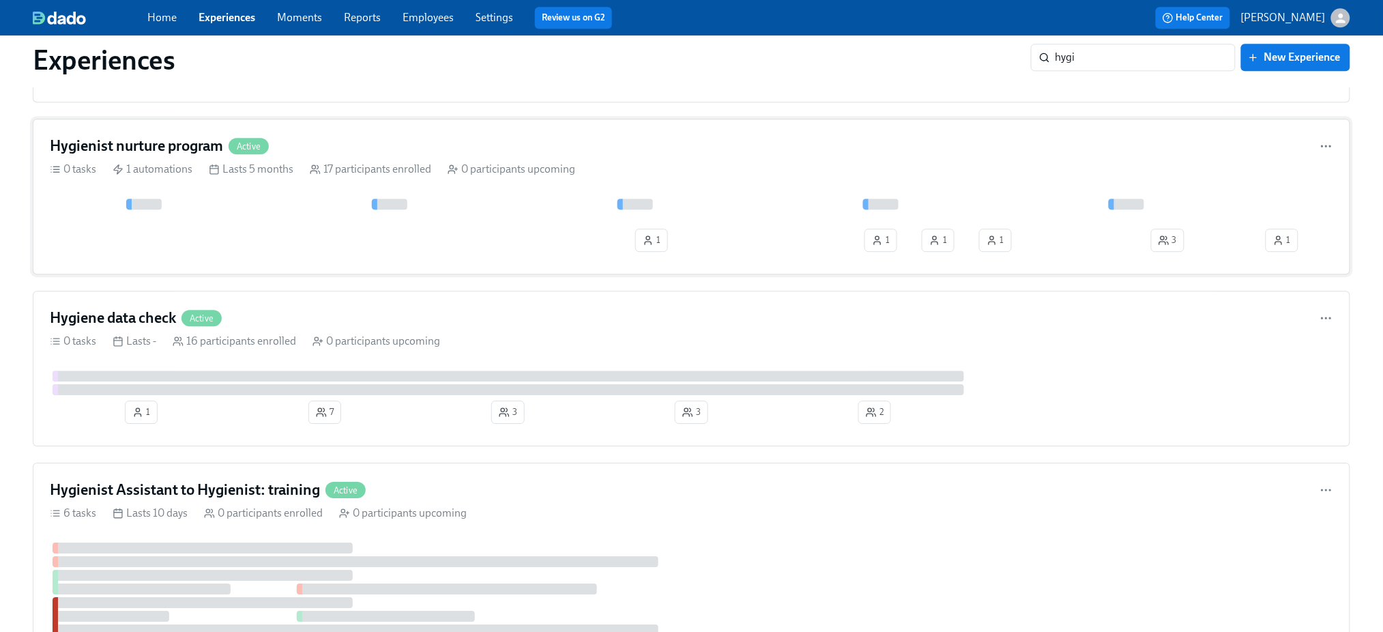
click at [150, 156] on h4 "Hygienist nurture program" at bounding box center [136, 146] width 173 height 20
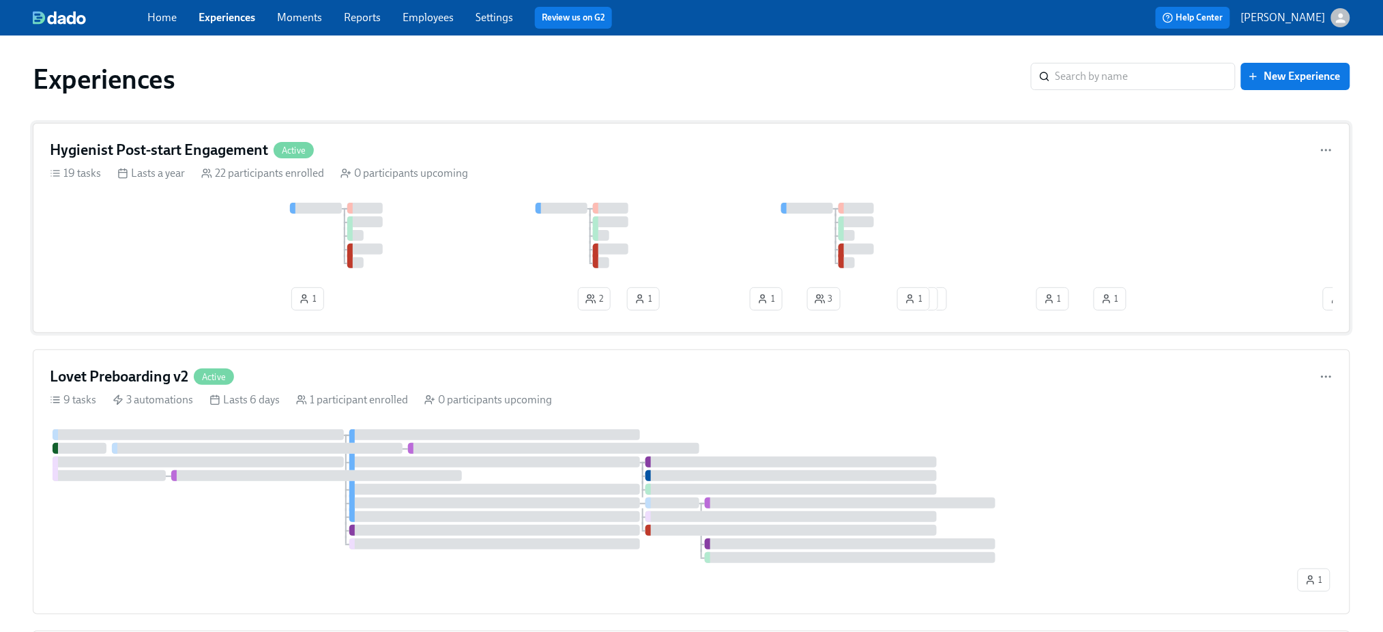
click at [215, 145] on h4 "Hygienist Post-start Engagement" at bounding box center [159, 150] width 218 height 20
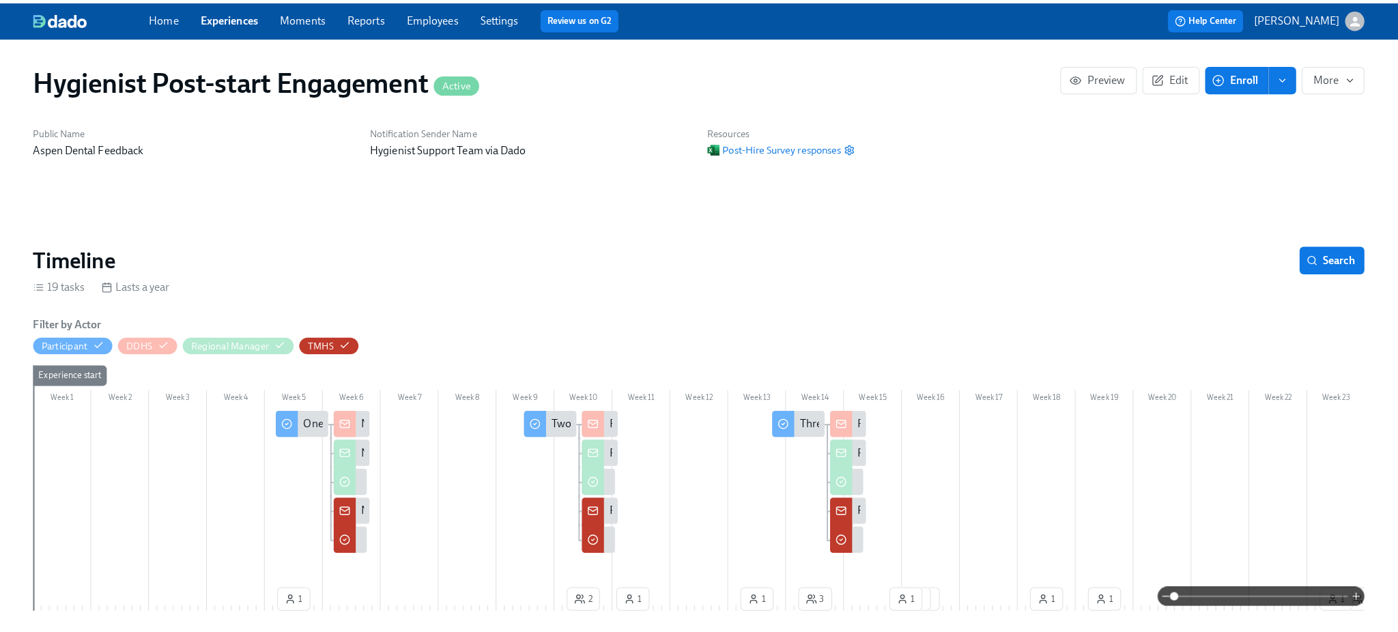
scroll to position [0, 1503]
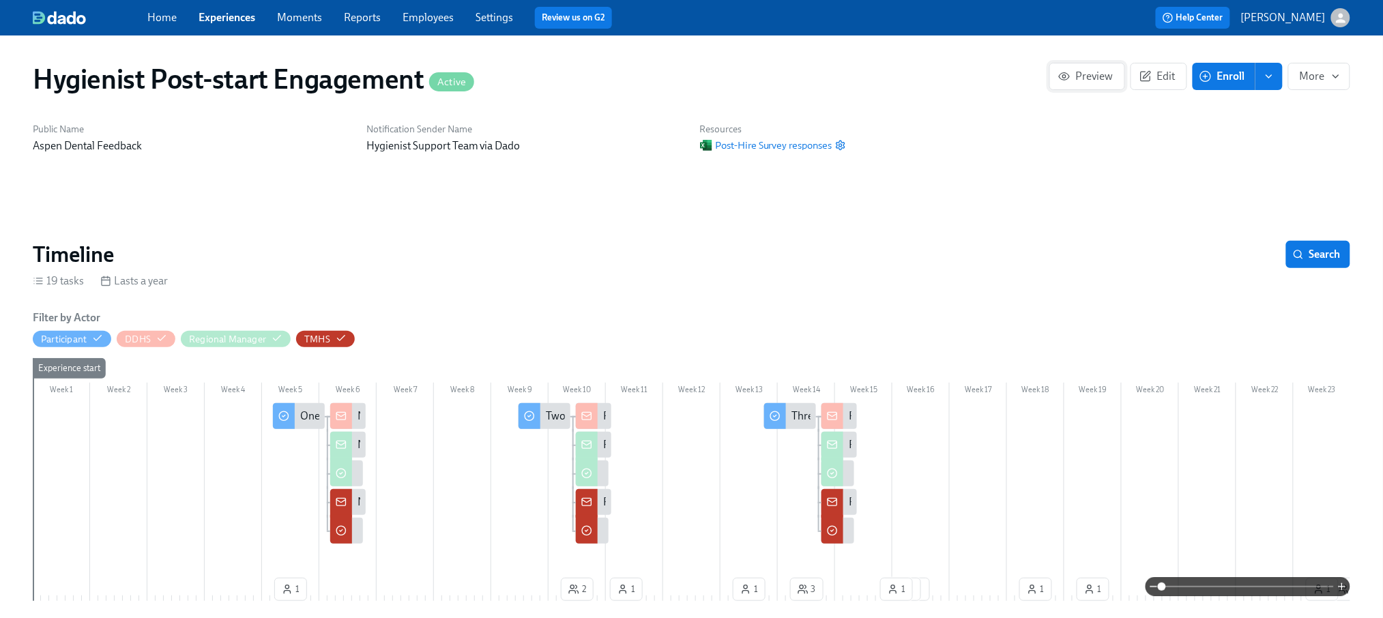
click at [1072, 75] on span "Preview" at bounding box center [1087, 77] width 53 height 14
click at [1081, 82] on span "Preview" at bounding box center [1087, 77] width 53 height 14
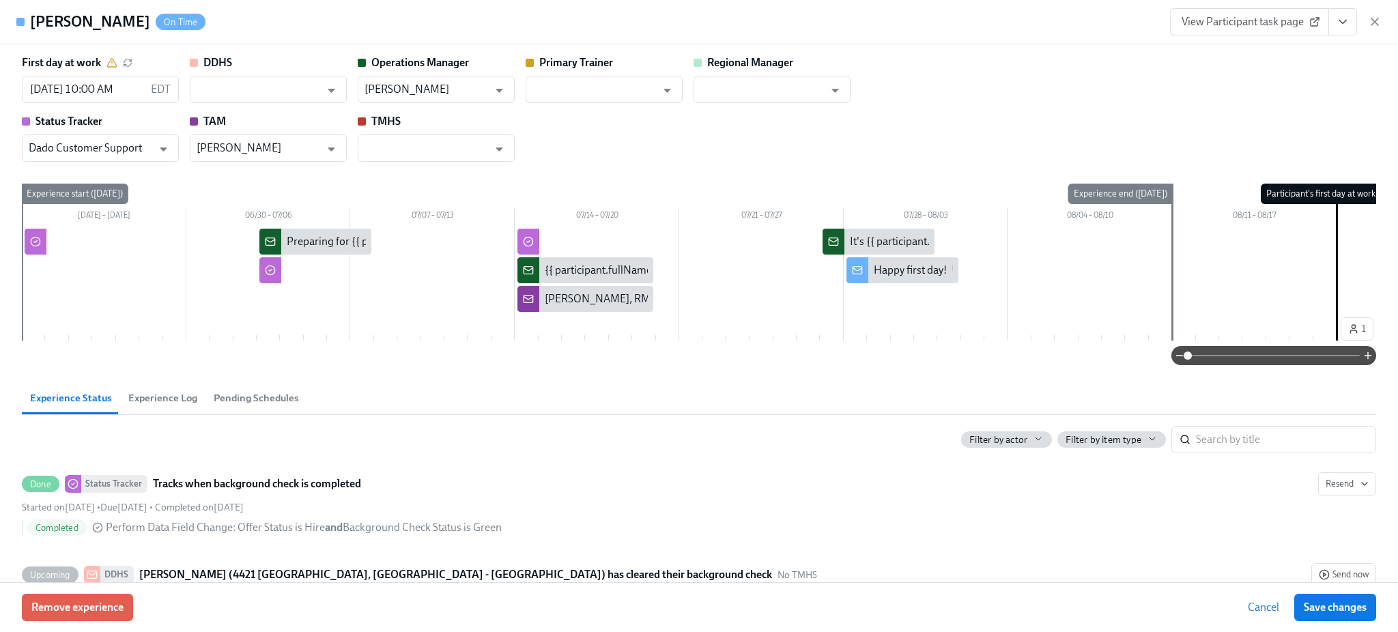
scroll to position [0, 59]
